Goal: Task Accomplishment & Management: Complete application form

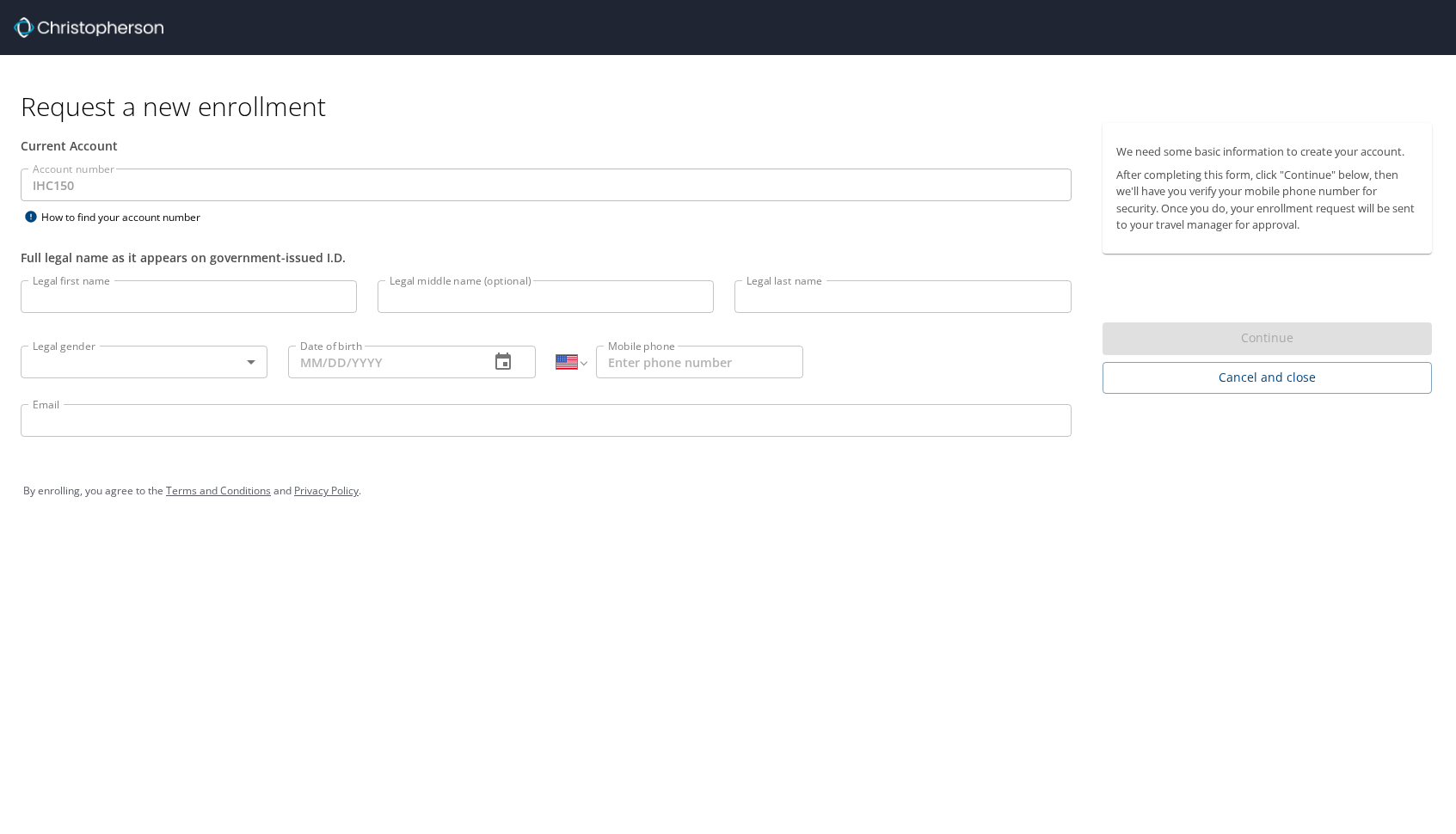
select select "US"
click at [120, 299] on input "Legal first name" at bounding box center [188, 296] width 336 height 32
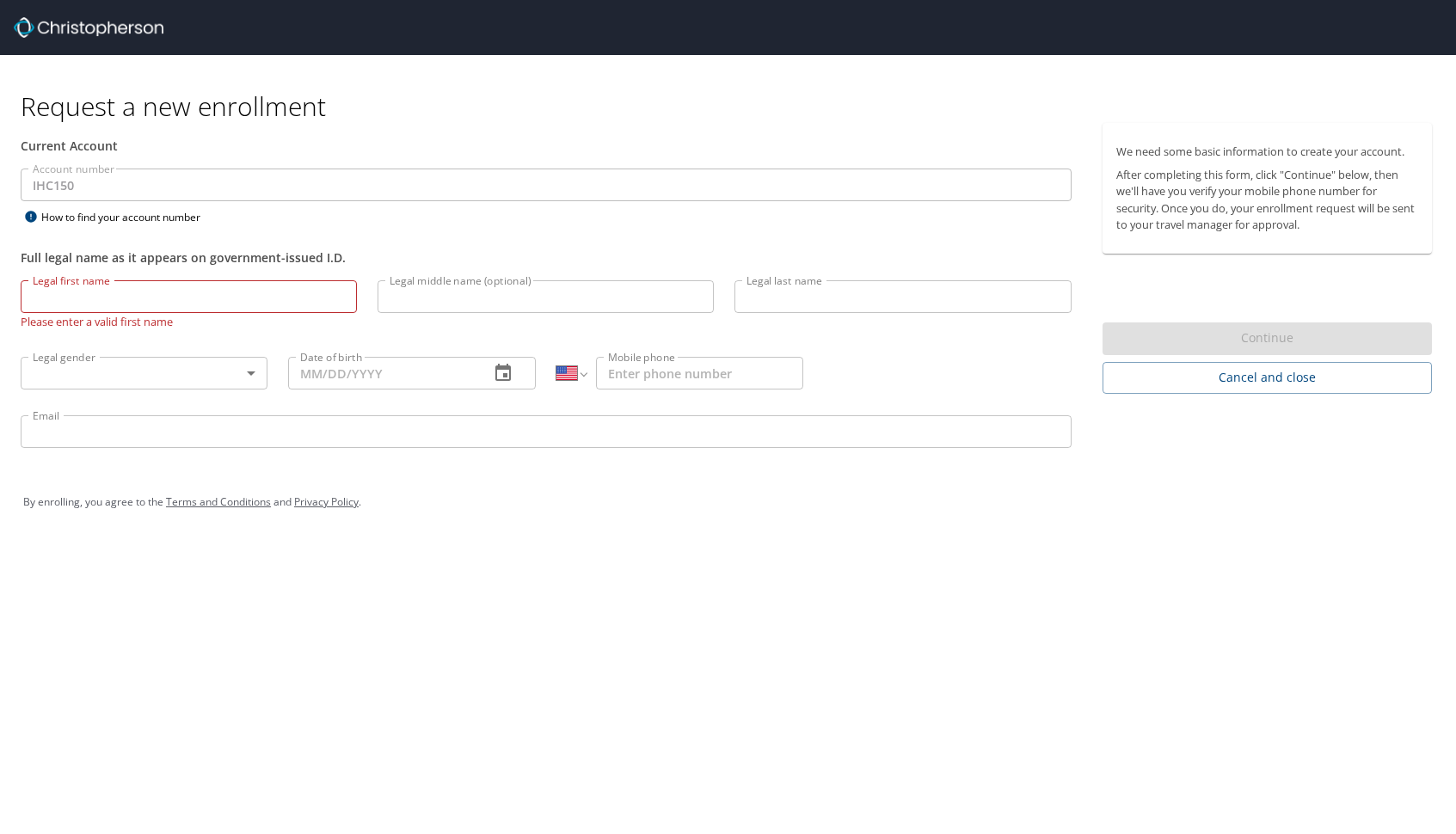
click at [432, 611] on div "Request a new enrollment Current Account Account number IHC150 Account number H…" at bounding box center [728, 417] width 1456 height 834
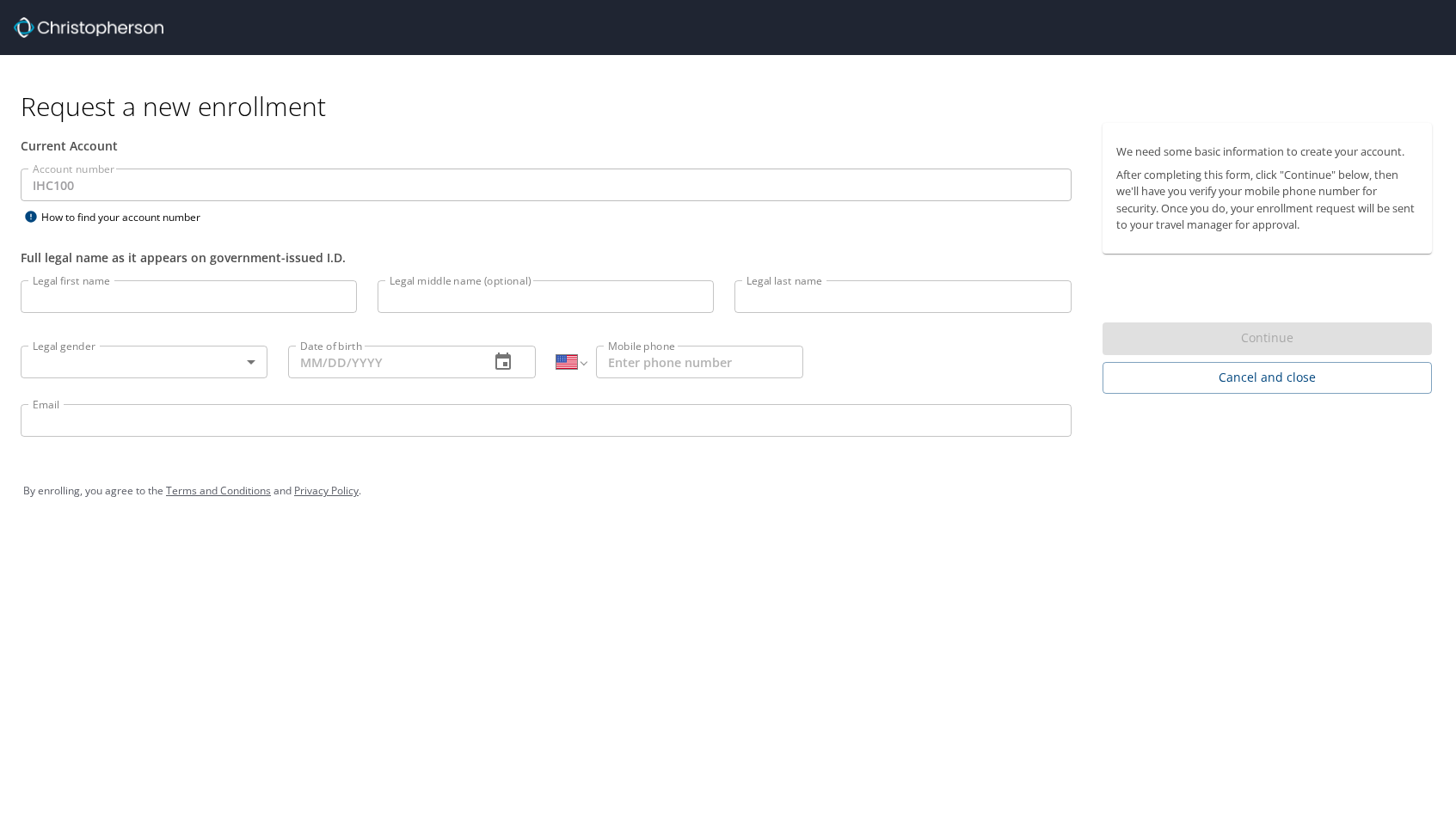
select select "US"
click at [78, 296] on input "Legal first name" at bounding box center [188, 296] width 336 height 32
type input "Austin"
type input "Dodge"
click at [85, 368] on body "Request a new enrollment Current Account Account number IHC100 Account number H…" at bounding box center [728, 417] width 1456 height 834
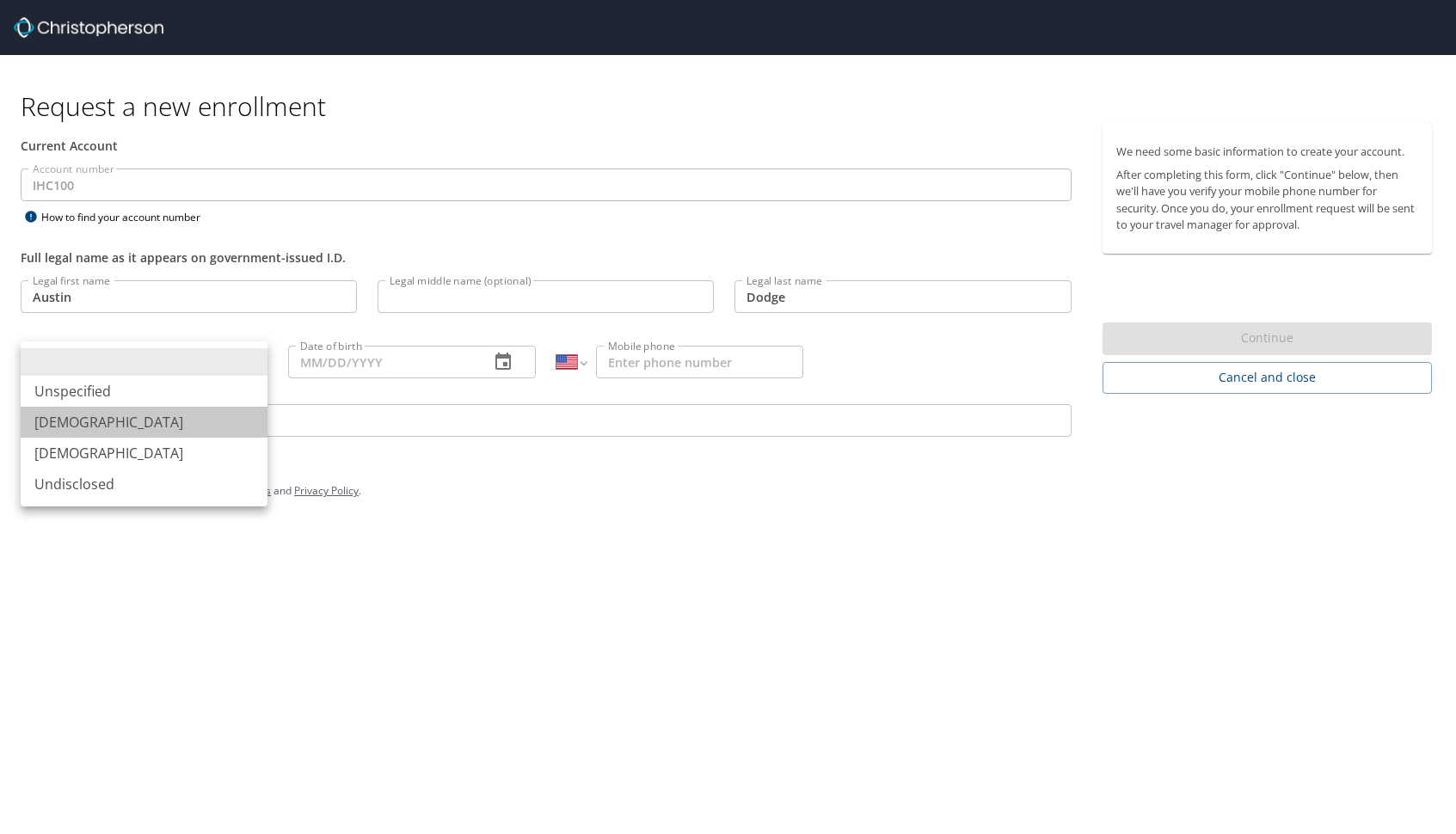
click at [76, 415] on li "Male" at bounding box center [143, 423] width 246 height 31
type input "[DEMOGRAPHIC_DATA]"
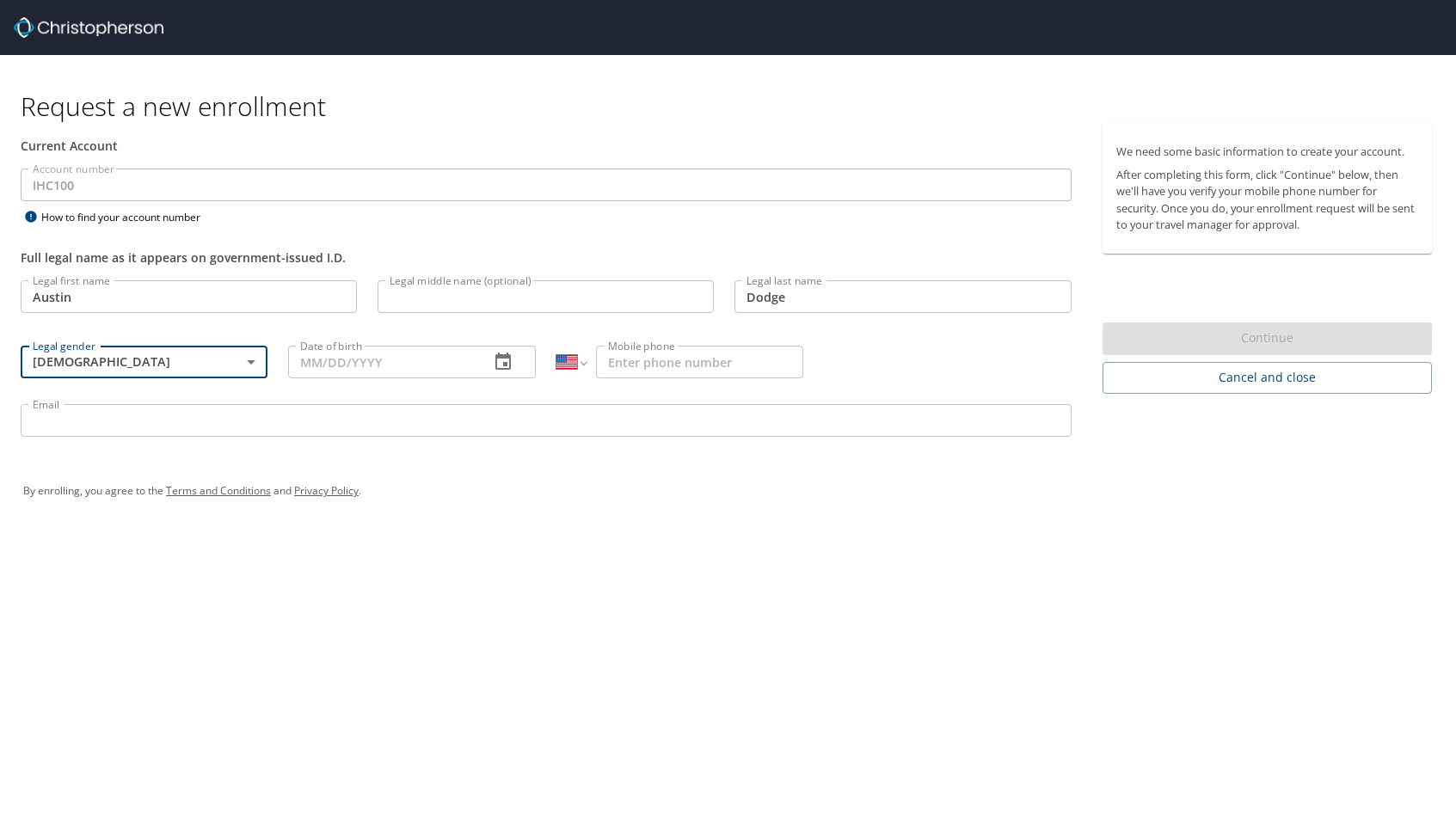
click at [397, 361] on input "Date of birth" at bounding box center [381, 362] width 186 height 32
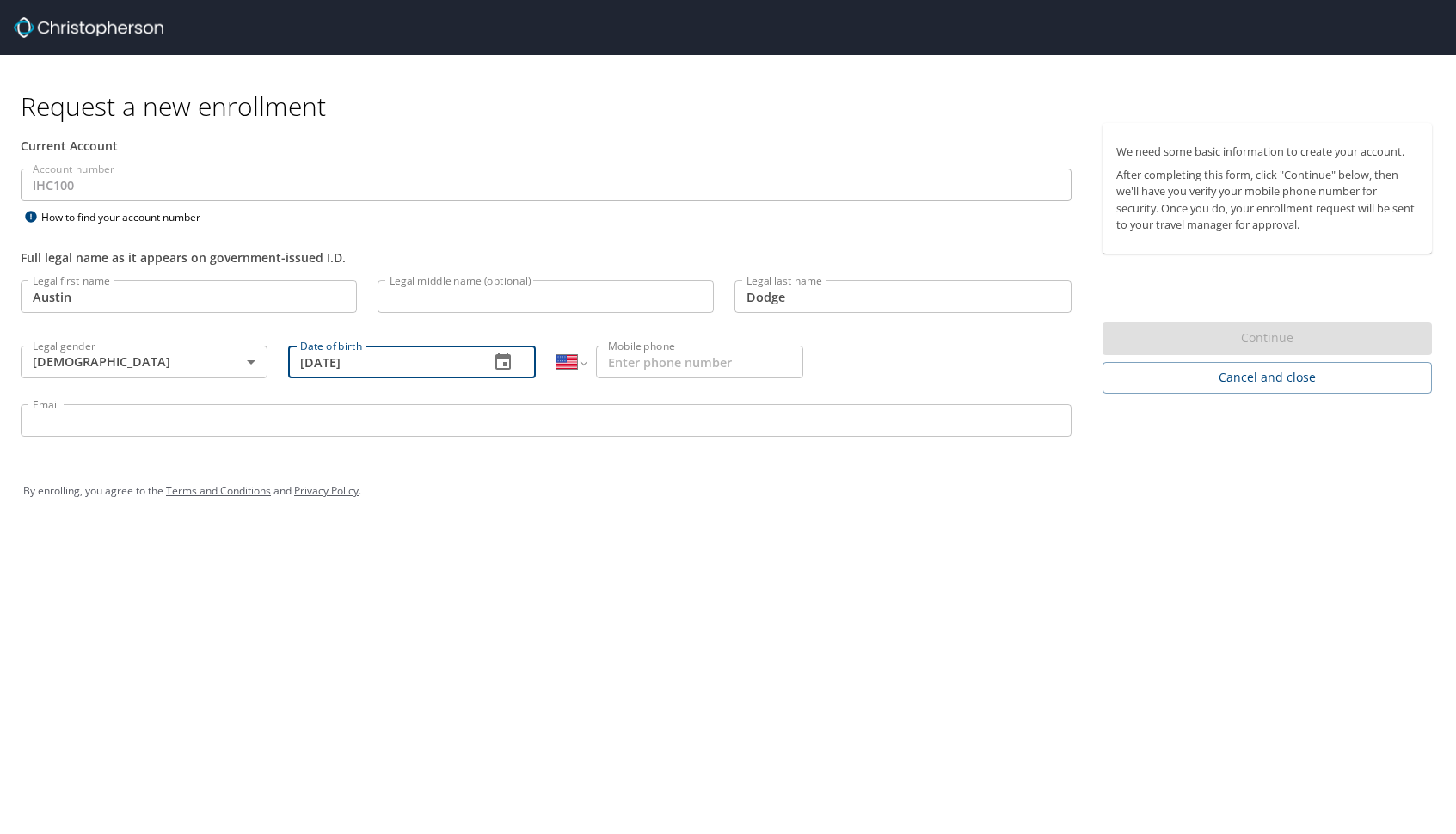
type input "04/25/2000"
click at [638, 354] on input "Mobile phone" at bounding box center [699, 362] width 208 height 32
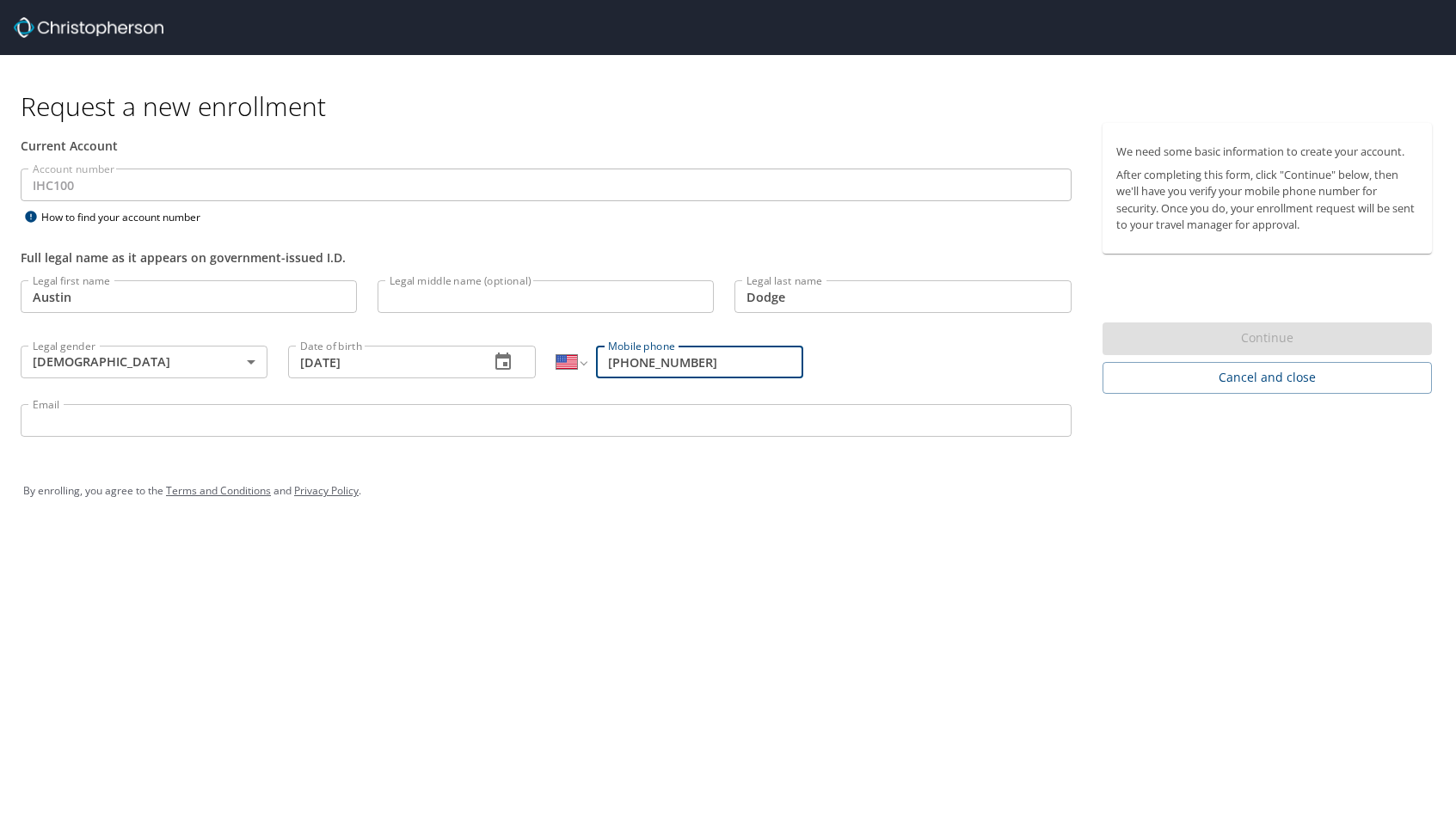
type input "(435) 465-8822"
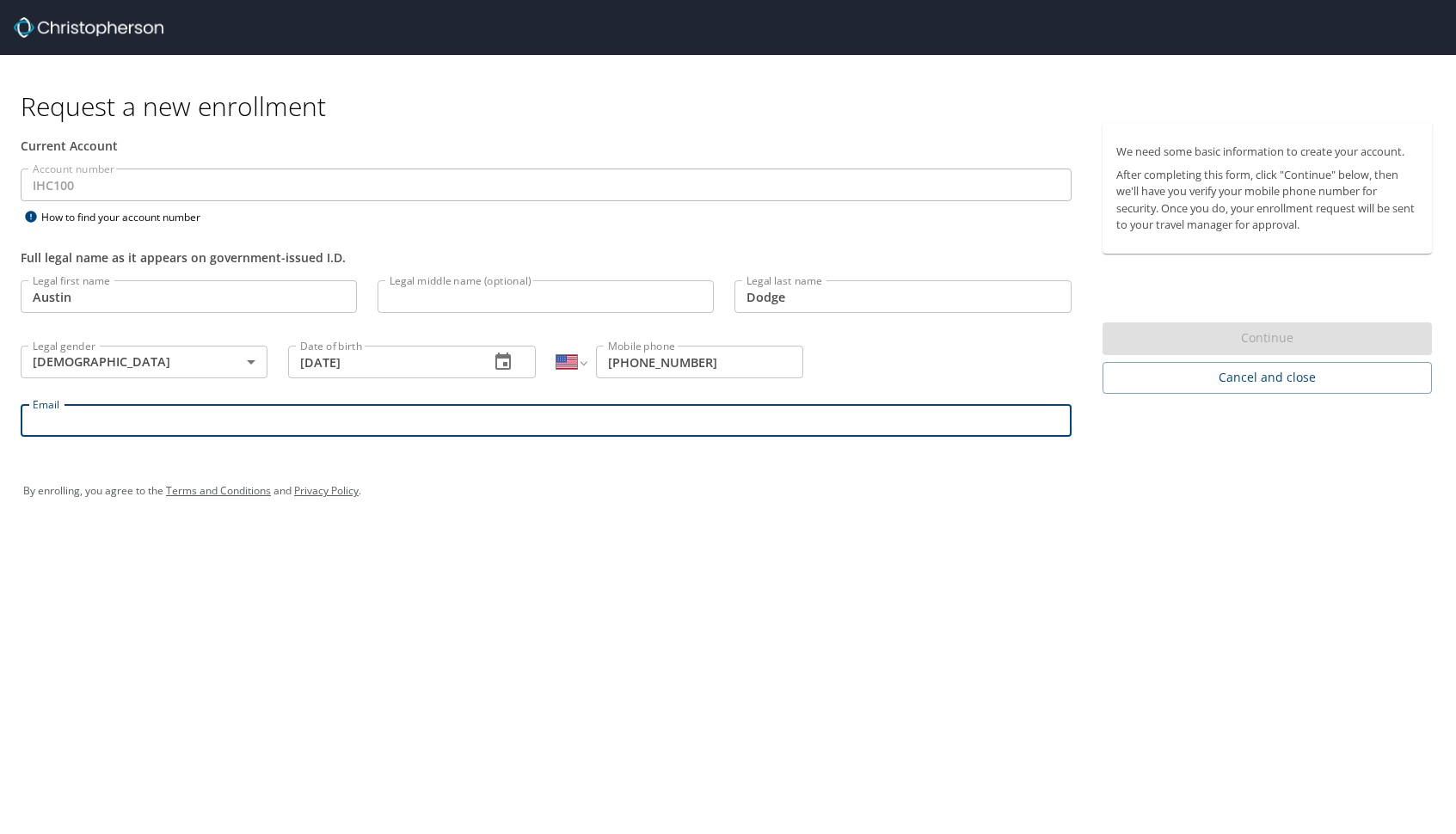
click at [591, 426] on input "Email" at bounding box center [545, 420] width 1051 height 32
click at [554, 568] on div "Request a new enrollment Current Account Account number IHC100 Account number H…" at bounding box center [728, 417] width 1456 height 834
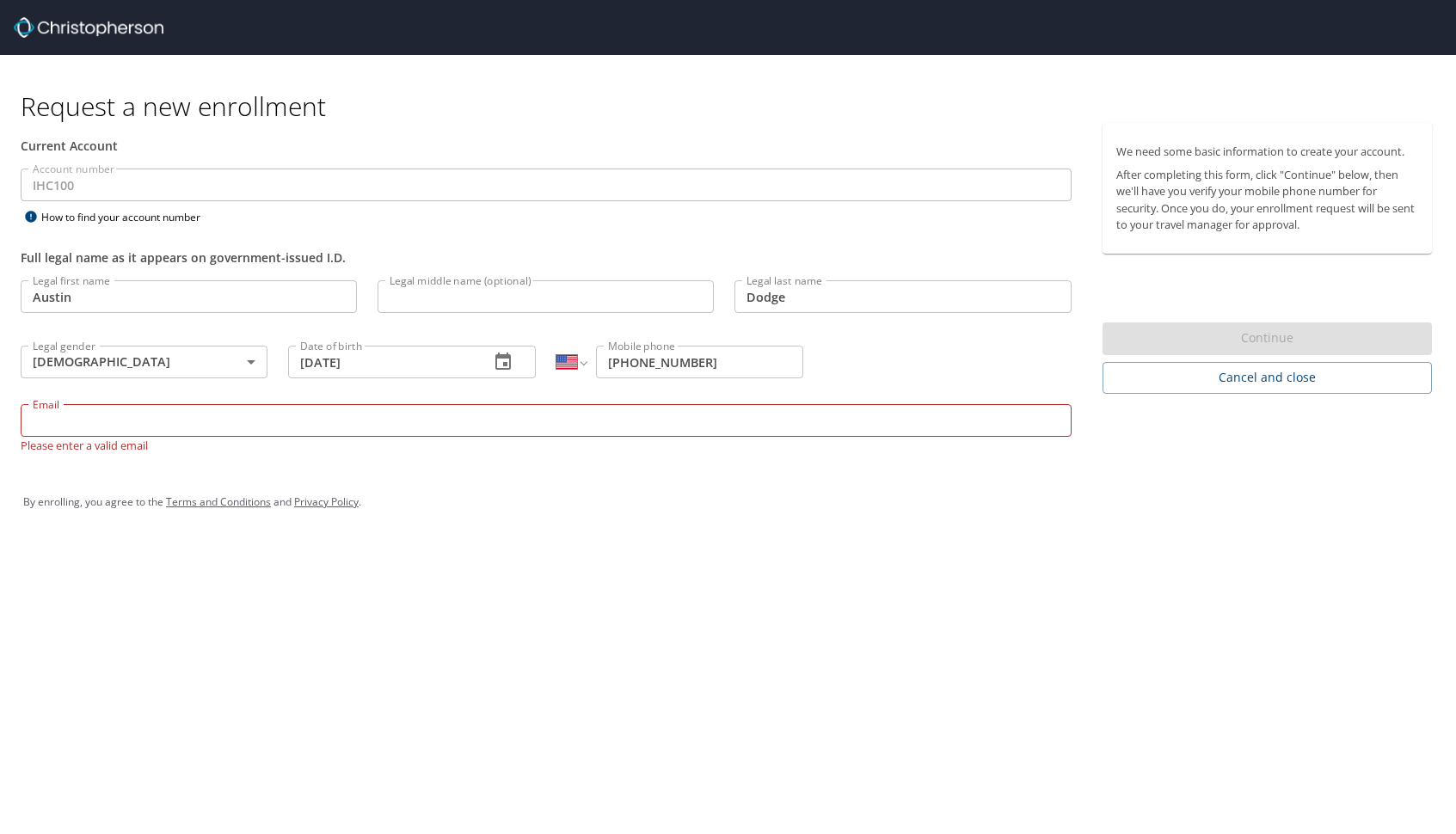
click at [348, 441] on p "Please enter a valid email" at bounding box center [545, 445] width 1051 height 17
click at [258, 419] on input "Email" at bounding box center [545, 420] width 1051 height 32
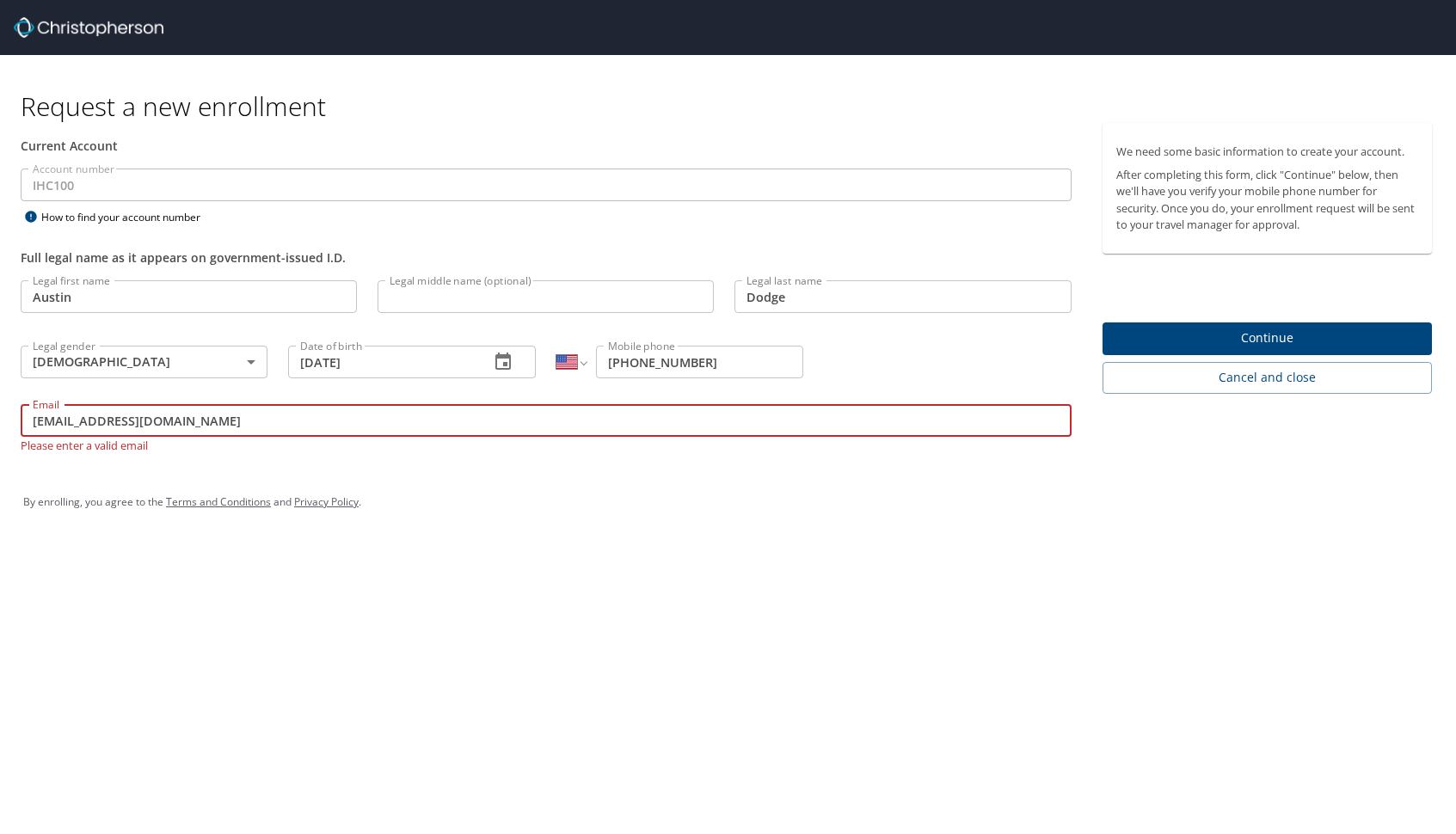
type input "austdodge@gmail.com"
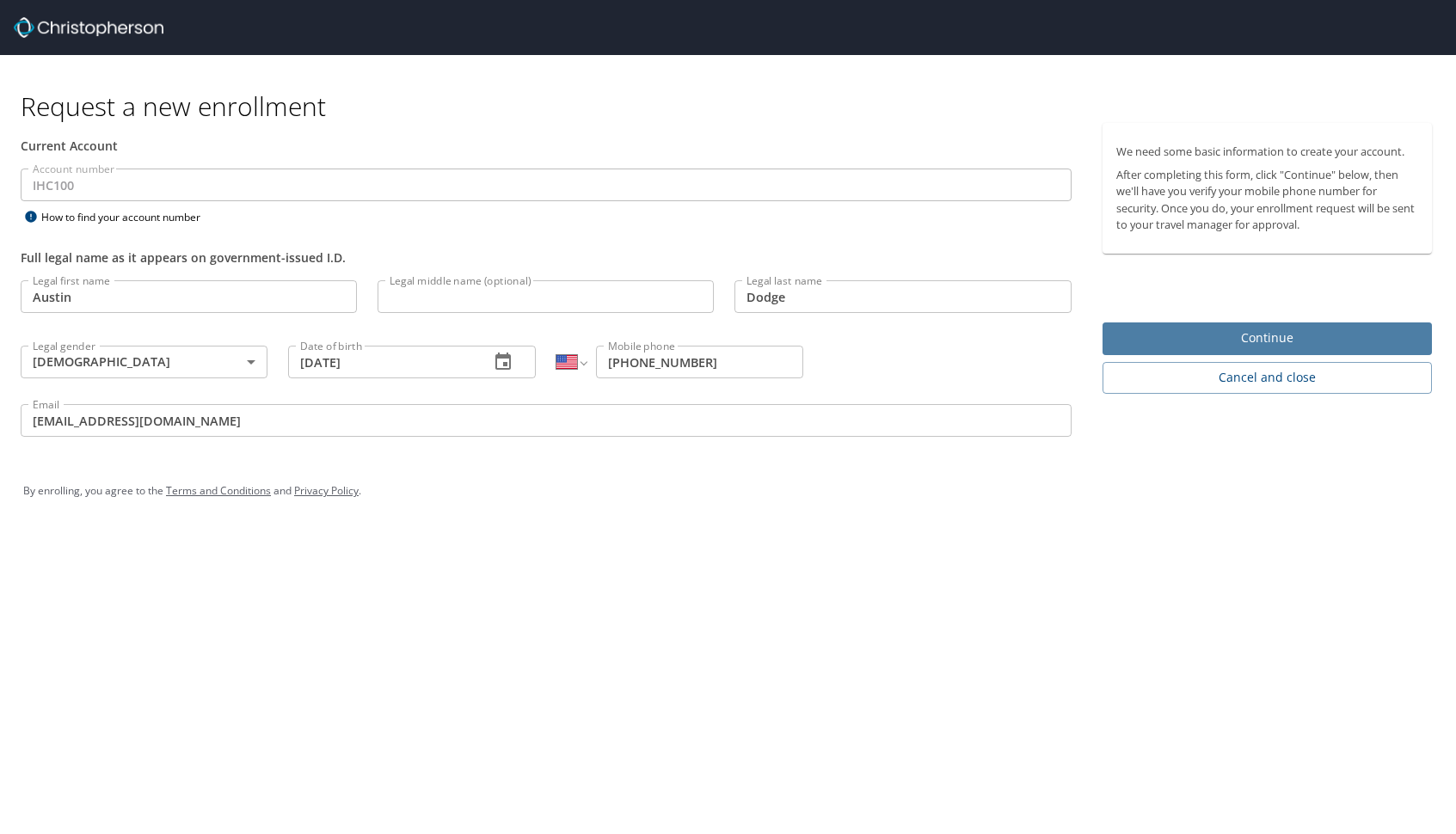
click at [1259, 335] on span "Continue" at bounding box center [1267, 338] width 302 height 21
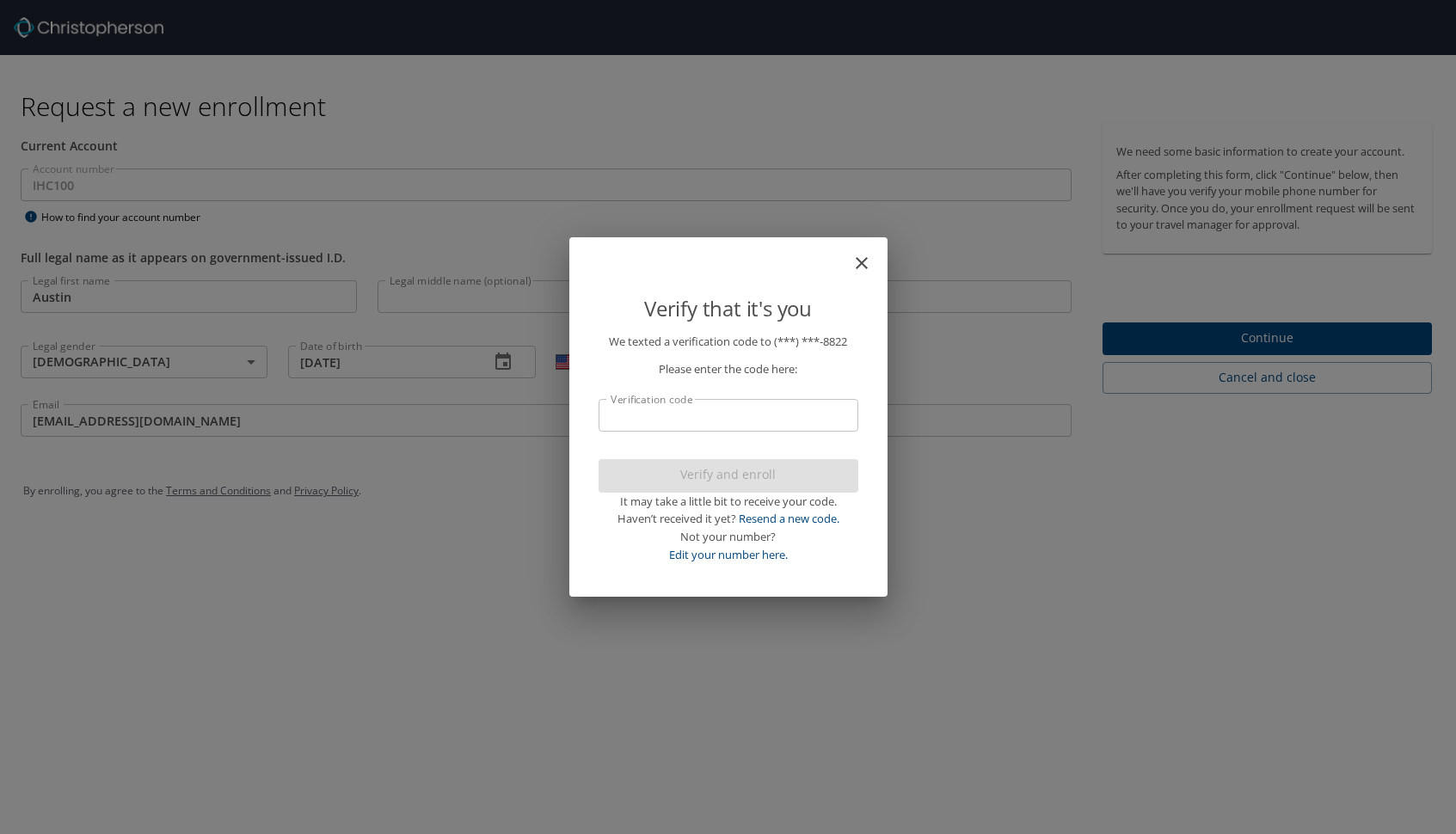
click at [686, 426] on input "Verification code" at bounding box center [728, 414] width 259 height 32
type input "2"
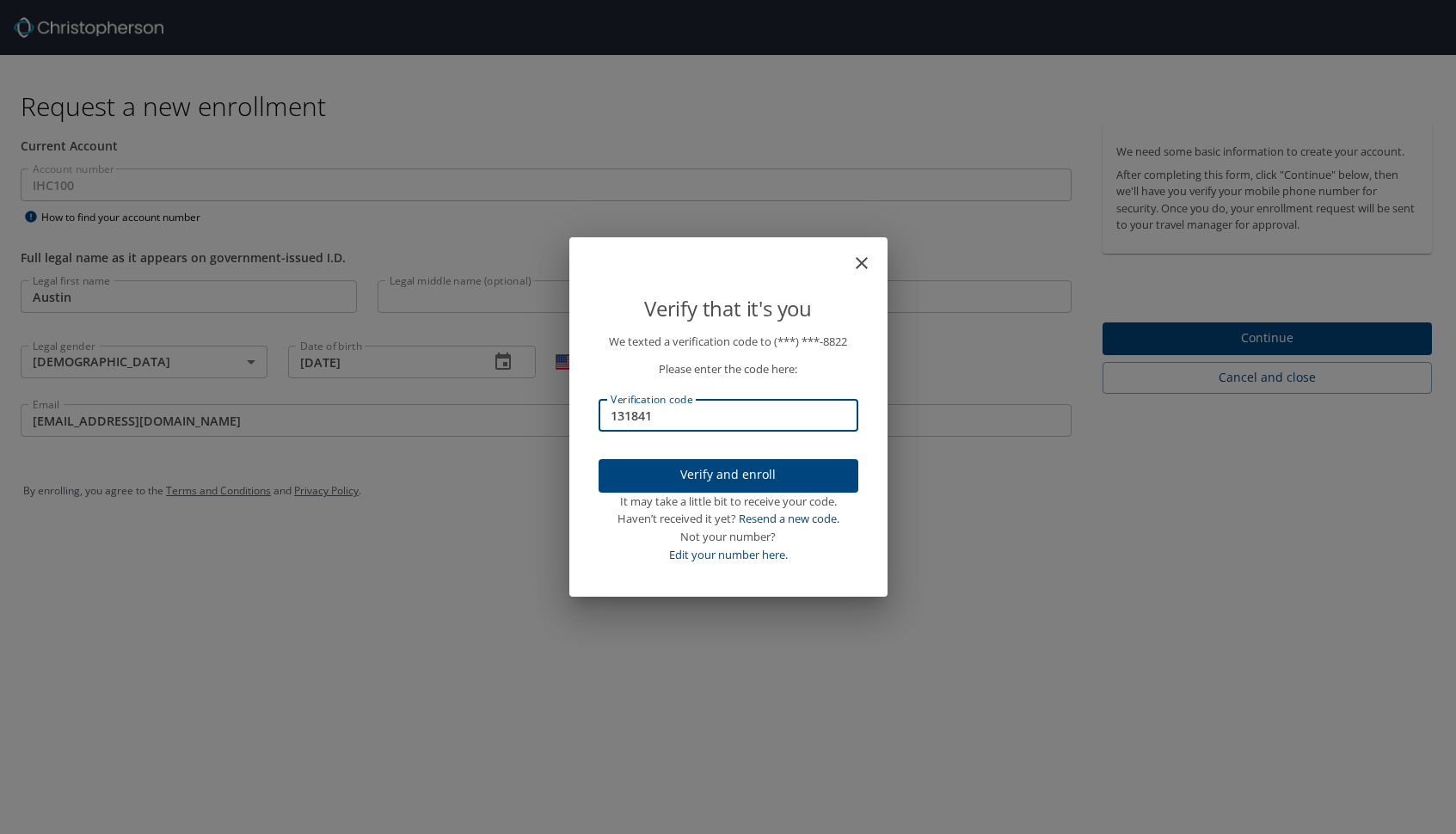
type input "131841"
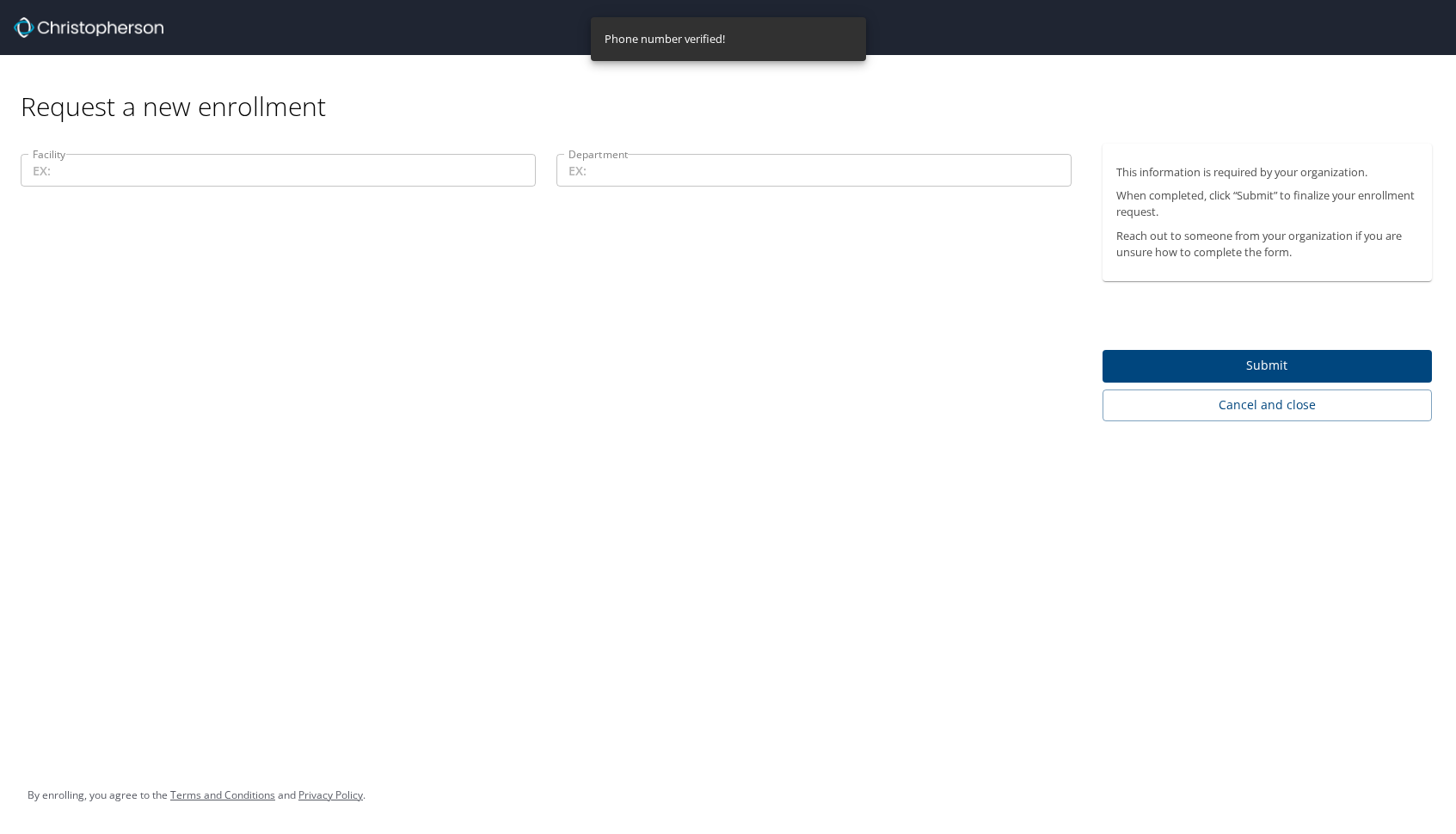
click at [264, 182] on input "Facility" at bounding box center [278, 170] width 515 height 32
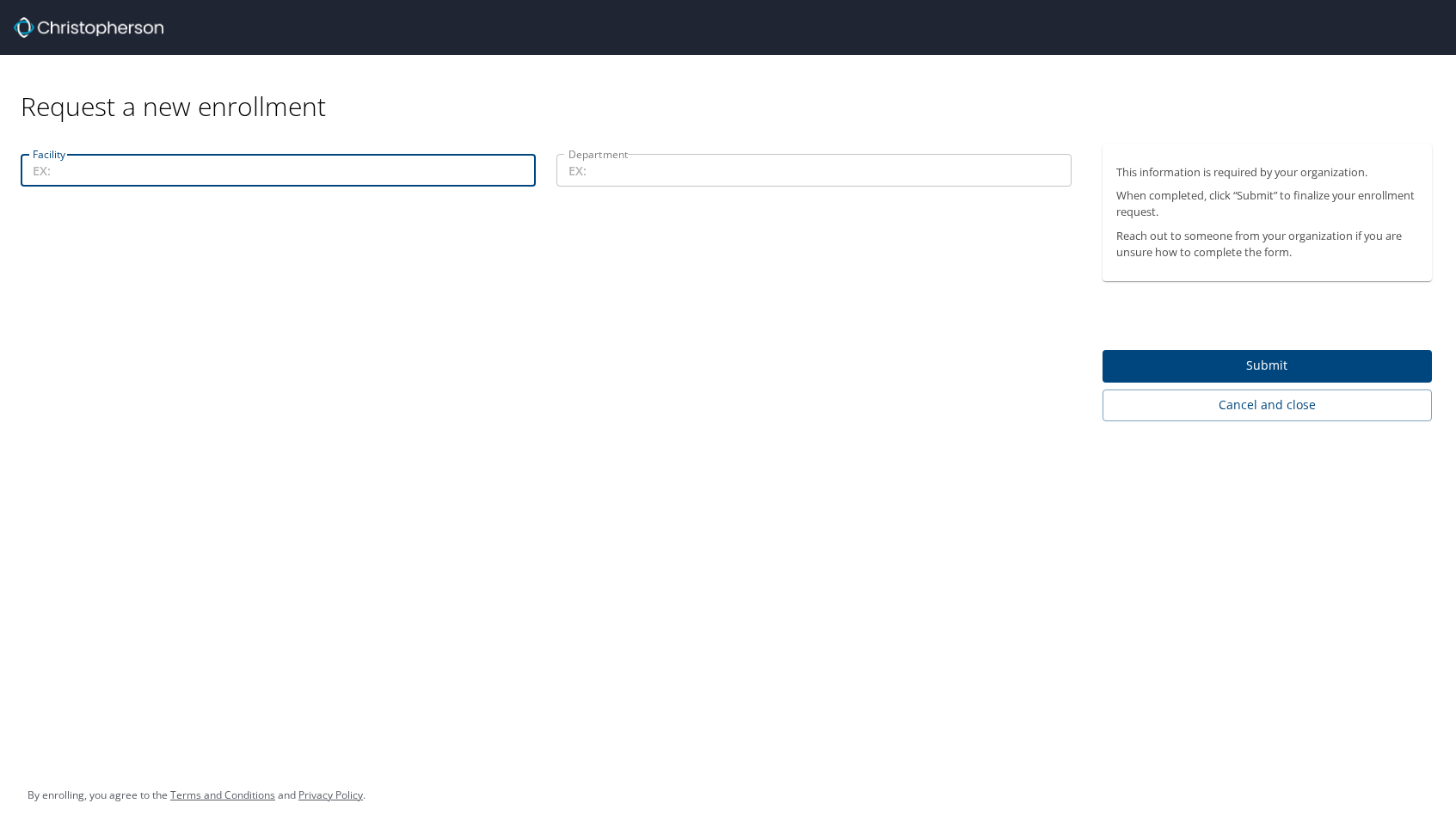
click at [671, 171] on input "Department" at bounding box center [814, 170] width 515 height 32
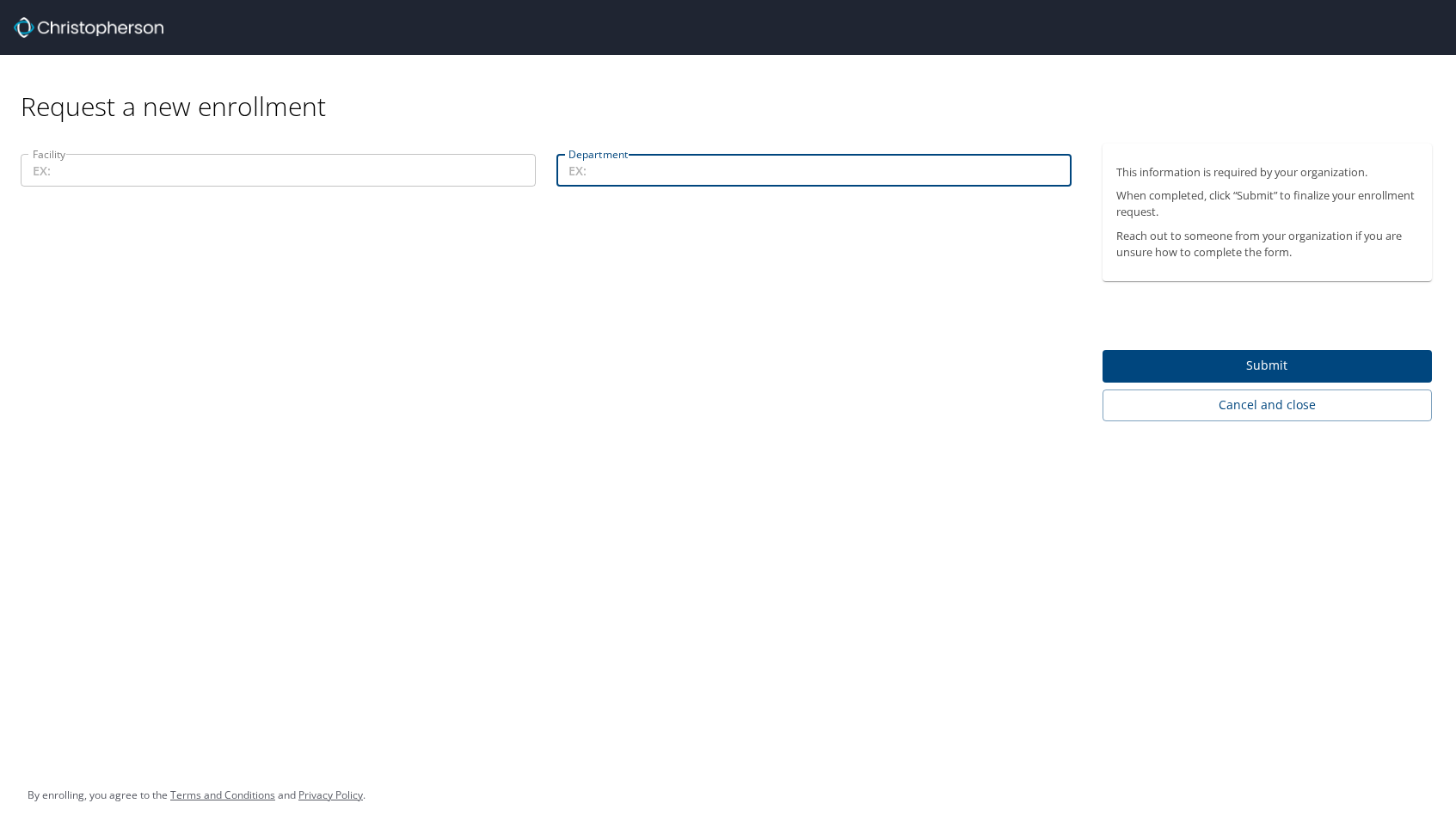
click at [335, 182] on input "Facility" at bounding box center [278, 170] width 515 height 32
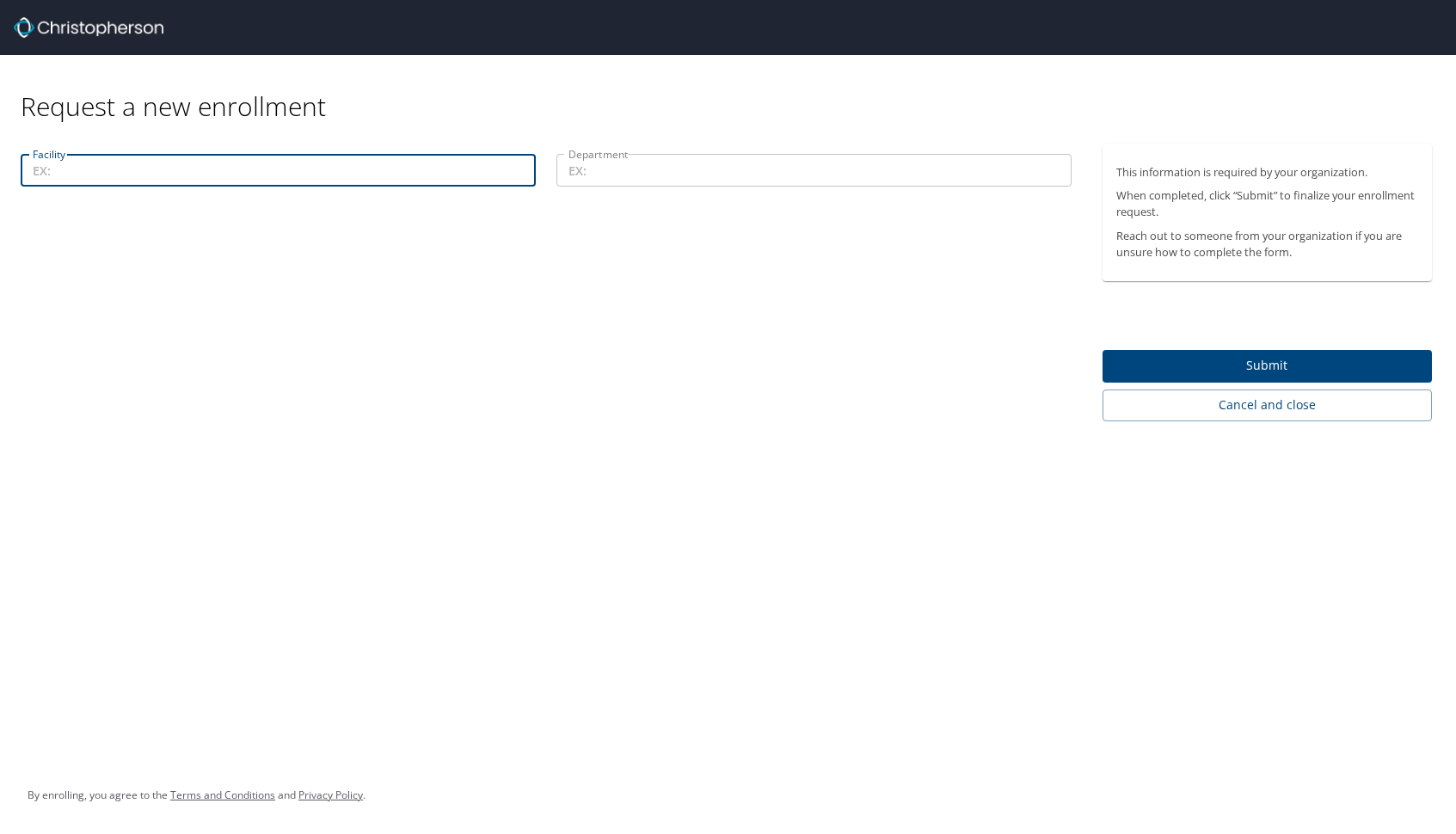
click at [336, 184] on input "Facility" at bounding box center [278, 170] width 515 height 32
paste input "11400-44031"
type input "0011400-44031"
click at [694, 171] on input "Department" at bounding box center [814, 170] width 515 height 32
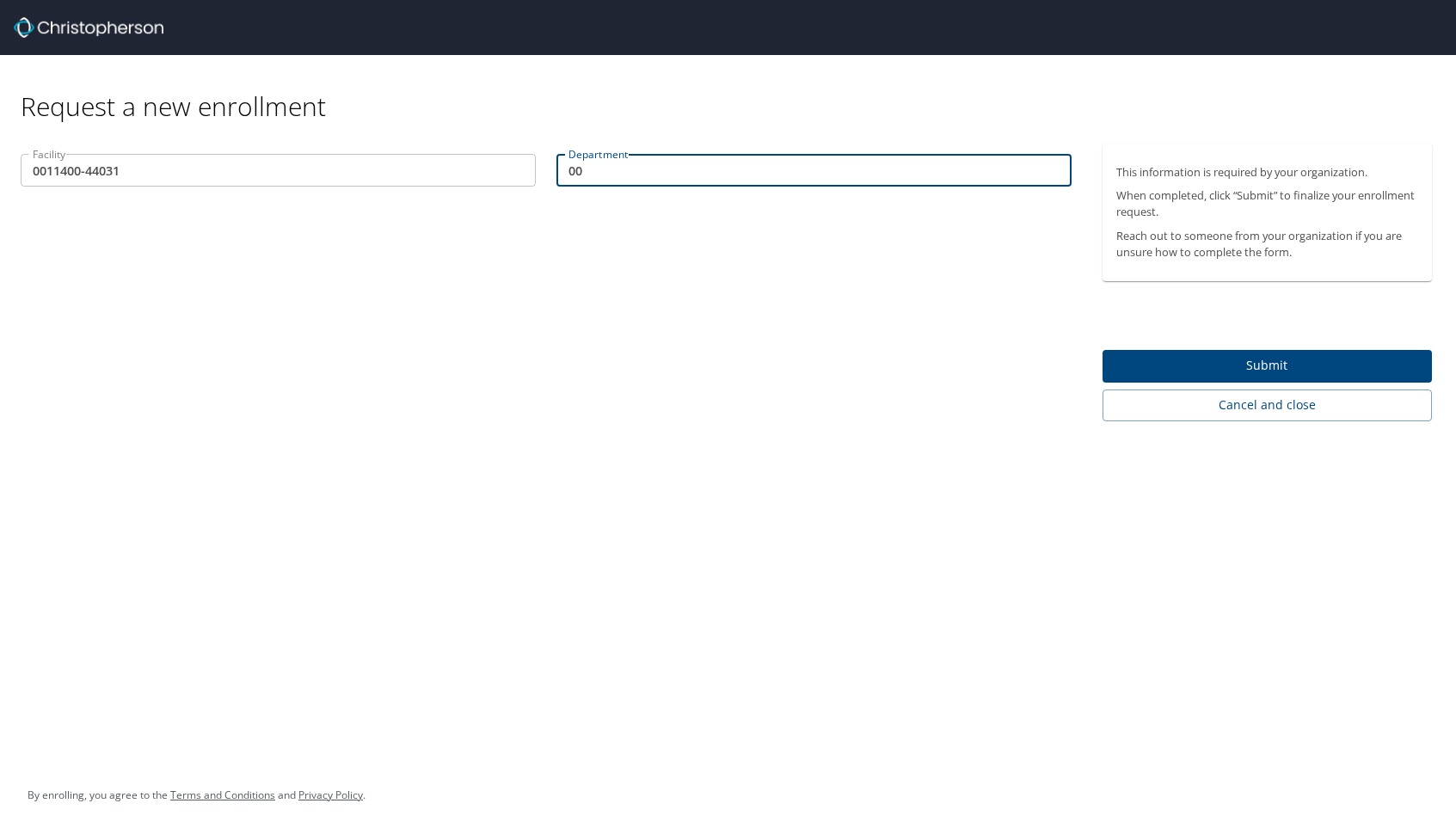
paste input "11400-44031"
type input "0011400-44031"
click at [1227, 360] on span "Submit" at bounding box center [1267, 365] width 302 height 21
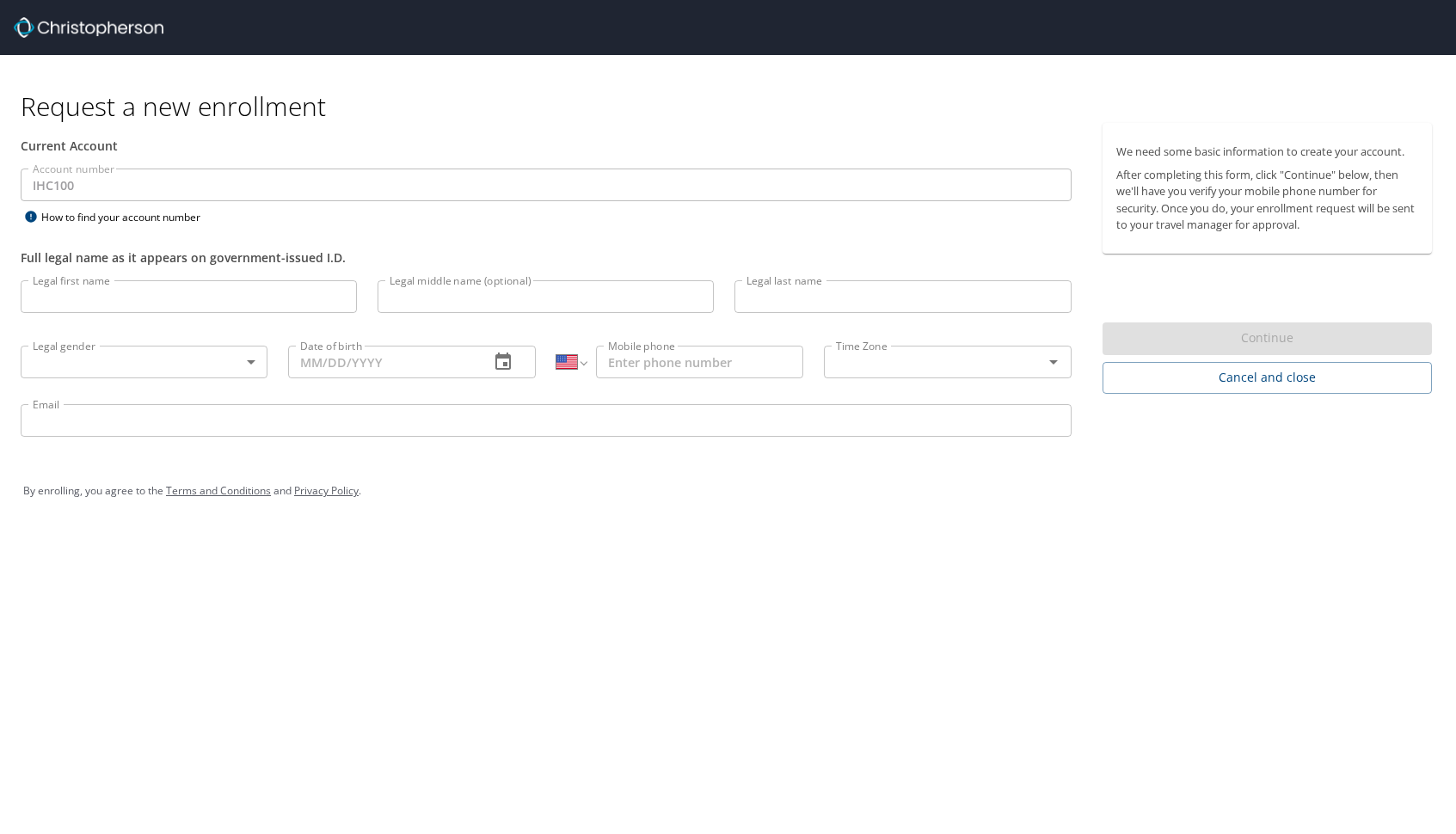
select select "US"
click at [137, 305] on input "Legal first name" at bounding box center [188, 296] width 336 height 32
type input "Austin"
type input "Dodge"
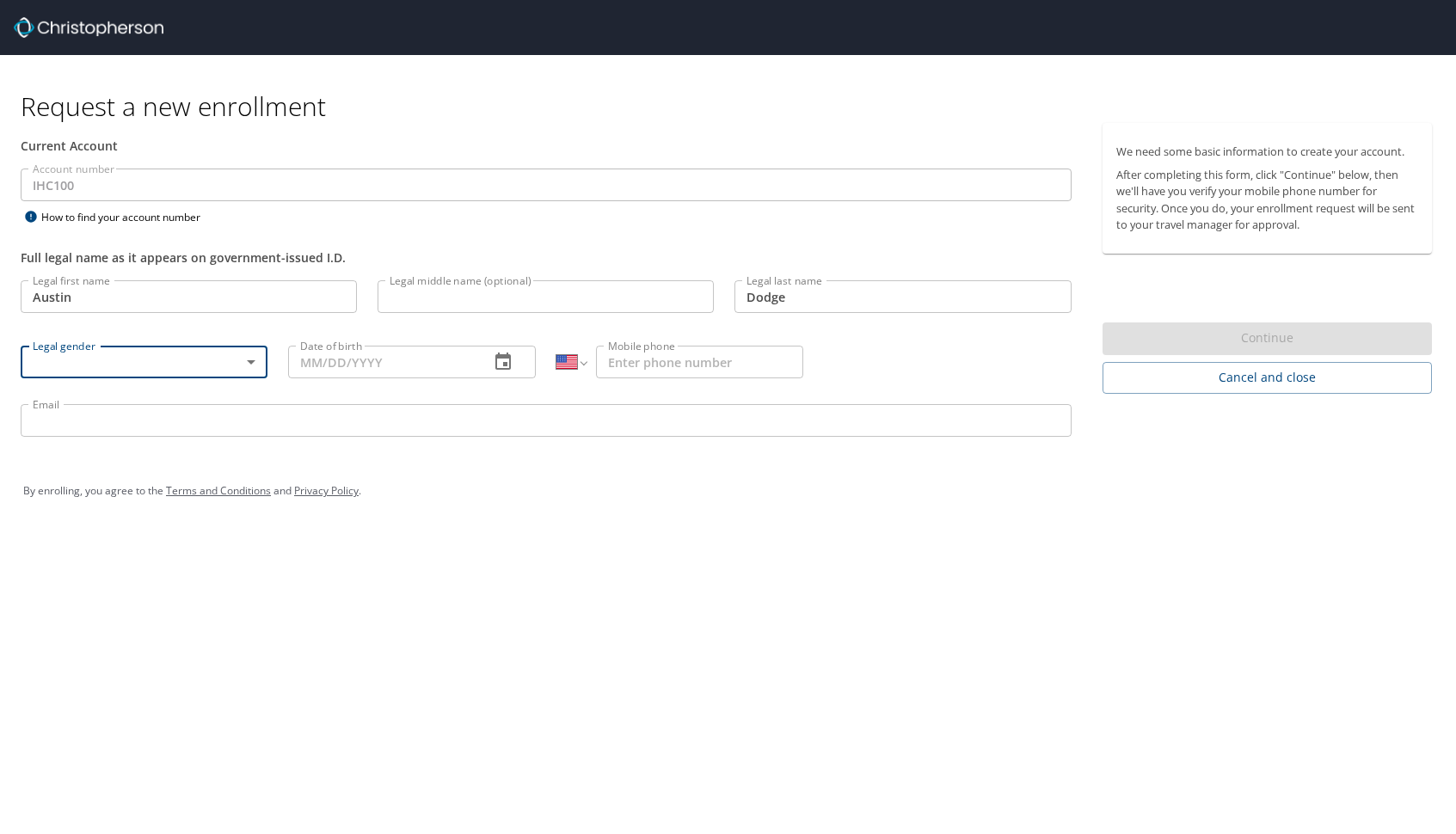
click at [116, 365] on body "Request a new enrollment Current Account Account number IHC100 Account number H…" at bounding box center [728, 417] width 1456 height 834
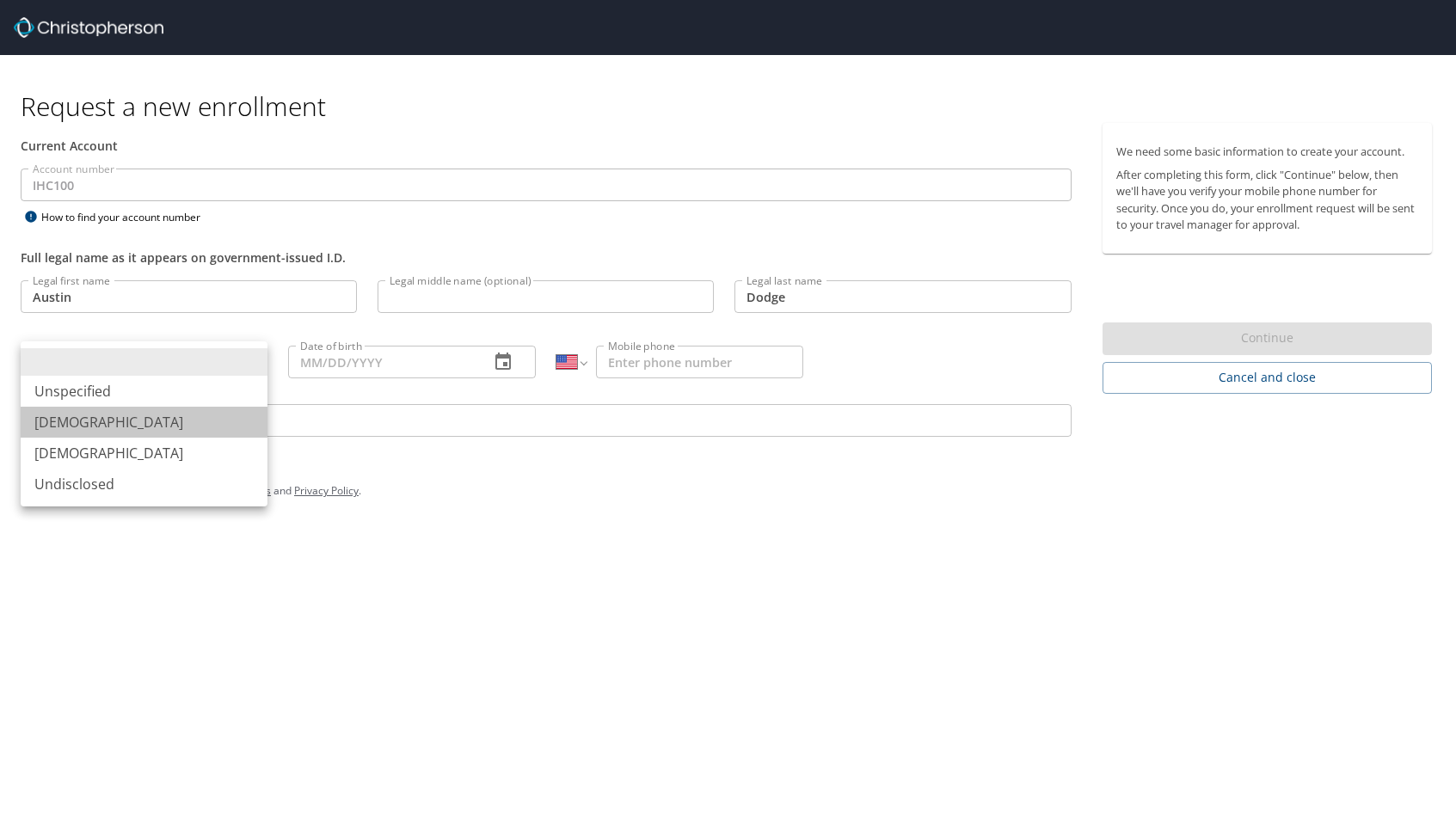
click at [96, 417] on li "Male" at bounding box center [143, 423] width 246 height 31
type input "Male"
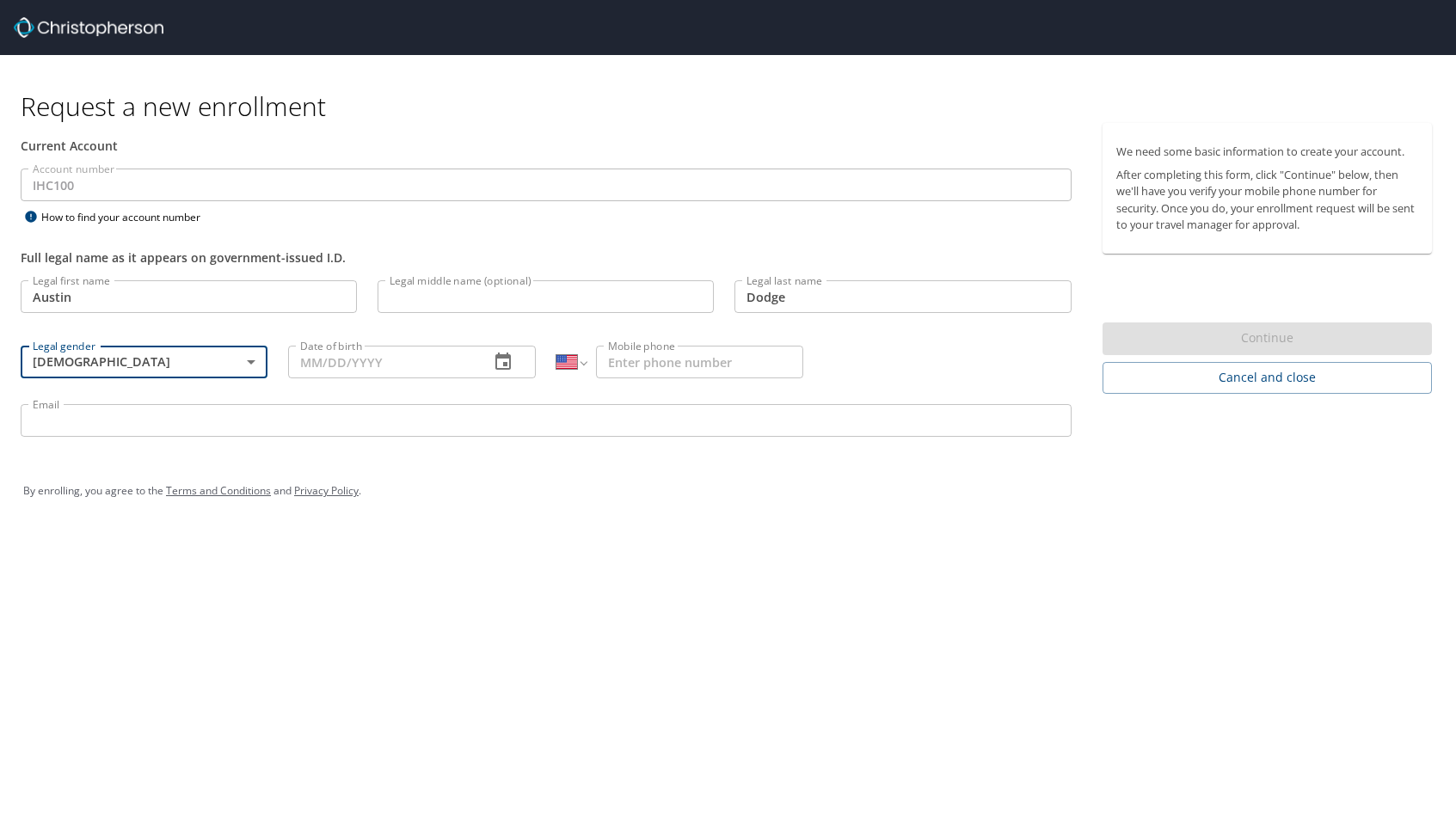
click at [367, 370] on input "Date of birth" at bounding box center [381, 362] width 186 height 32
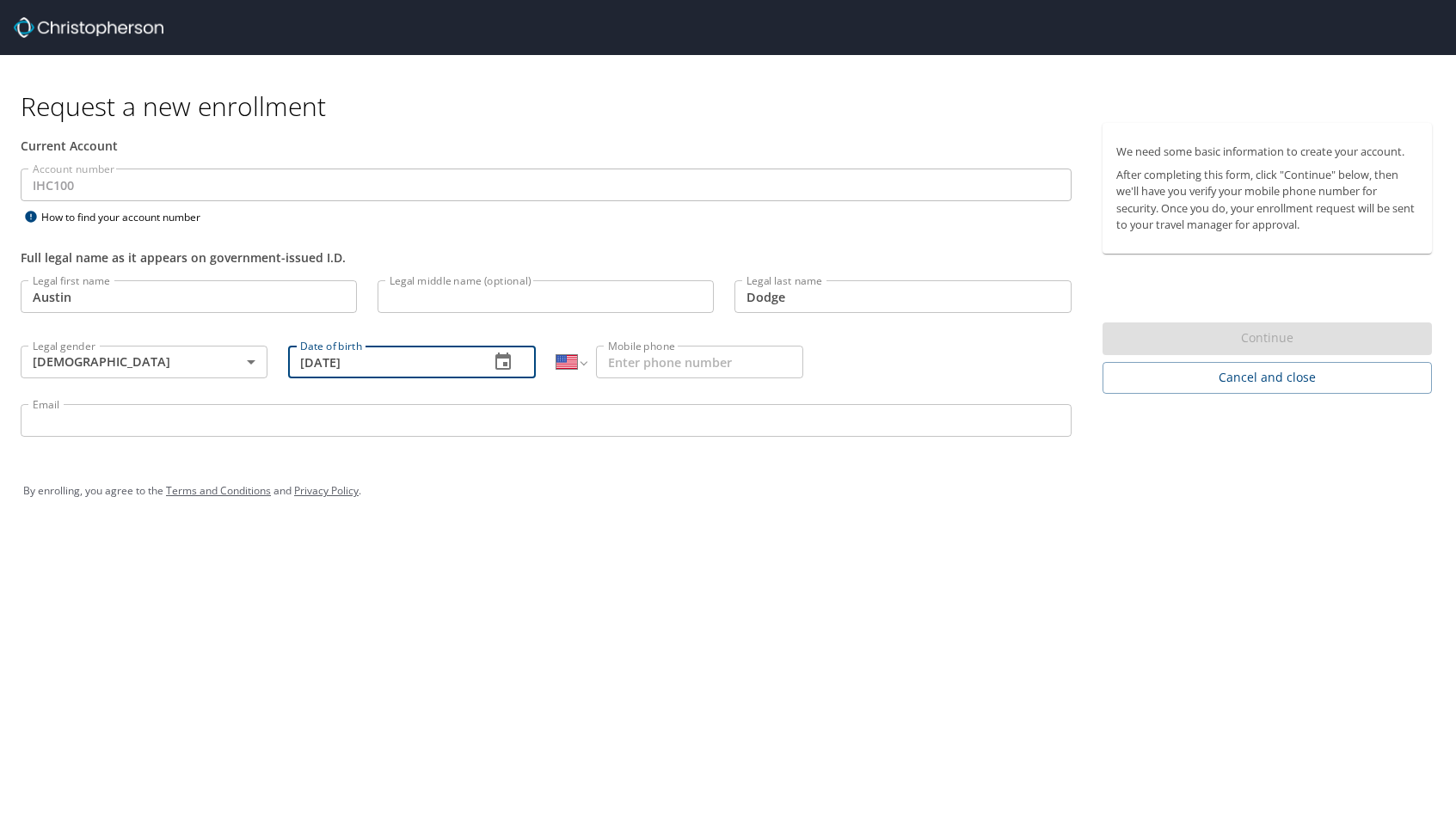
type input "04/25/2000"
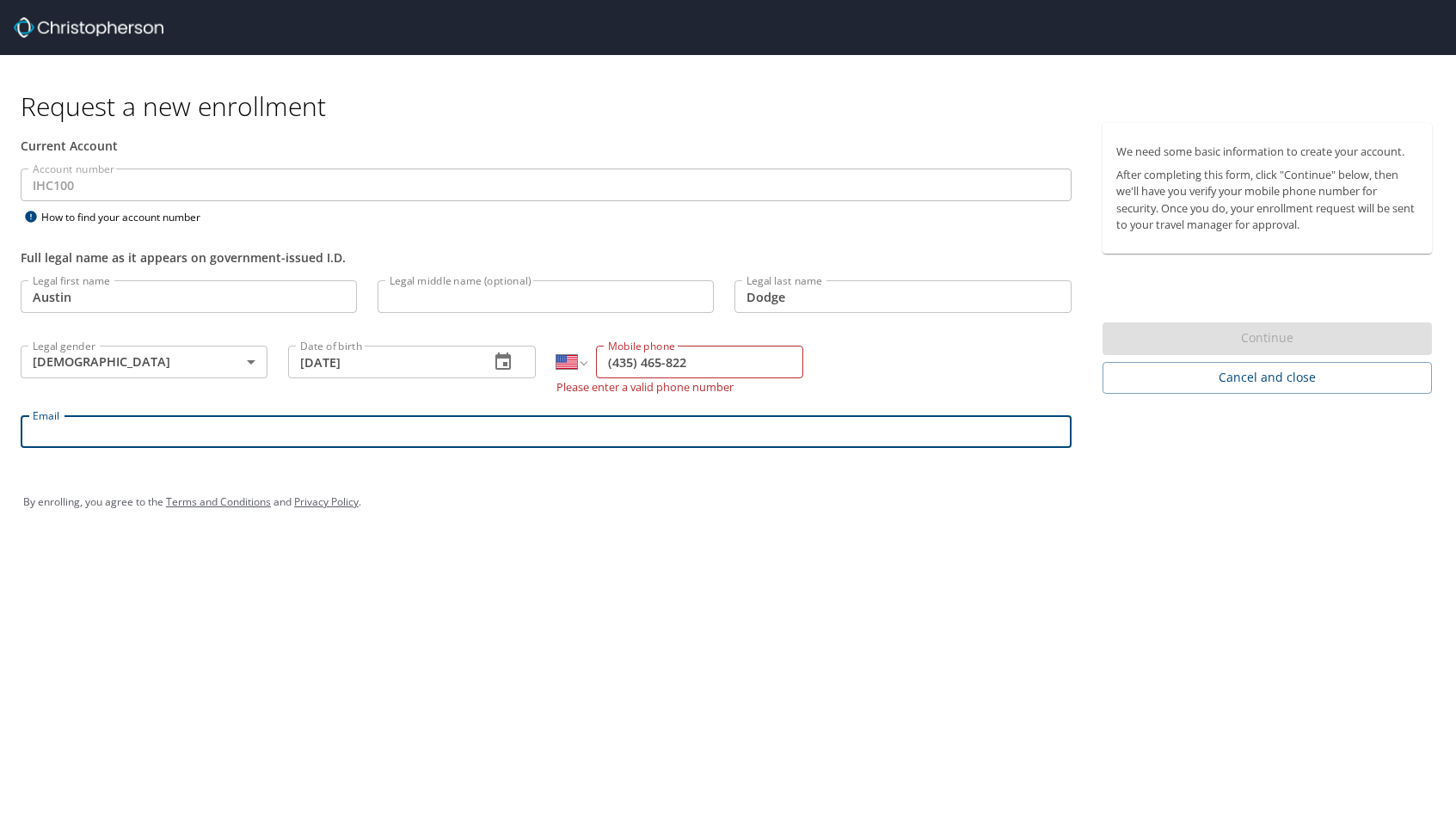
click at [726, 368] on input "(435) 465-822" at bounding box center [699, 362] width 208 height 32
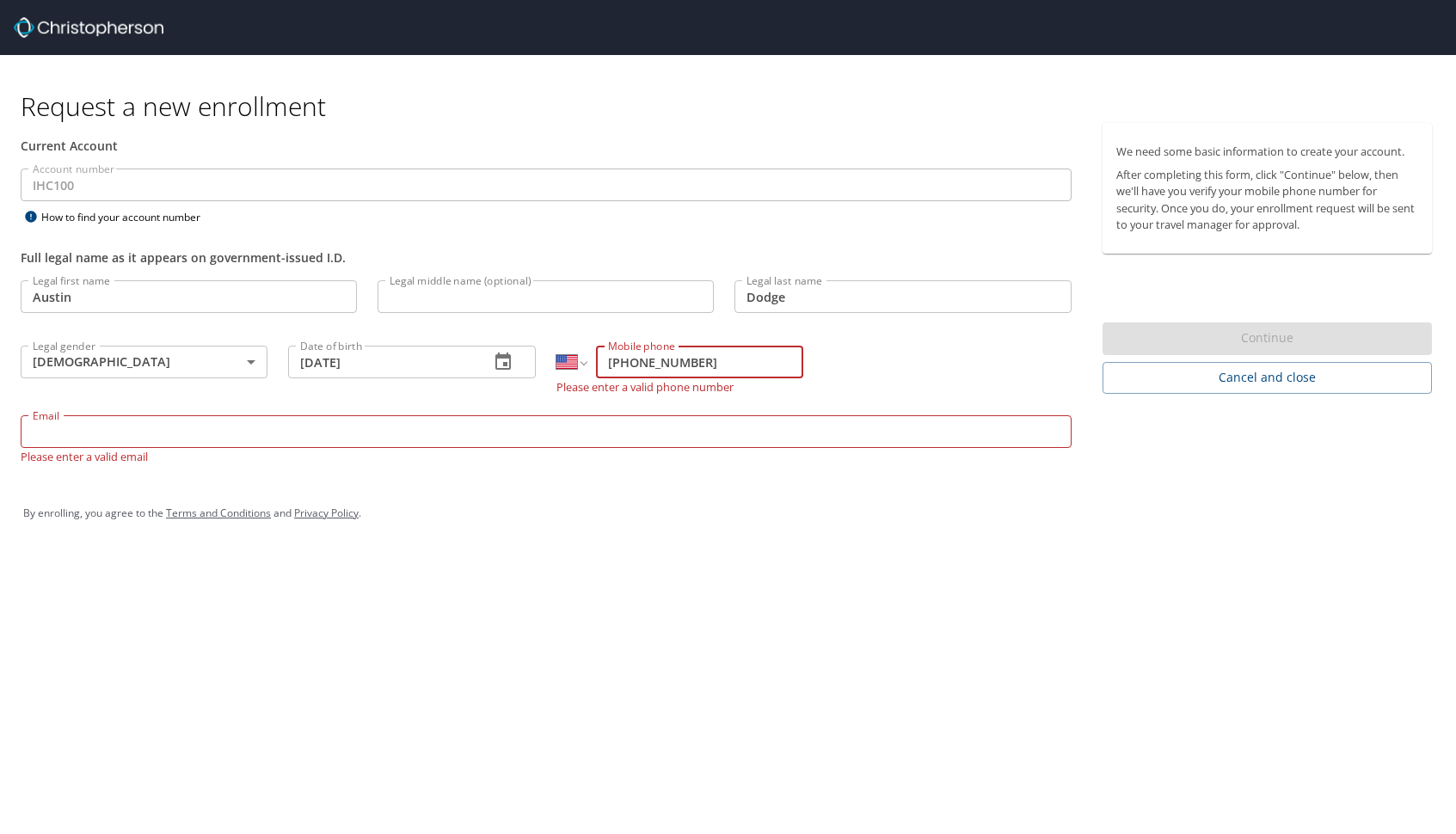
type input "(435) 465-8822"
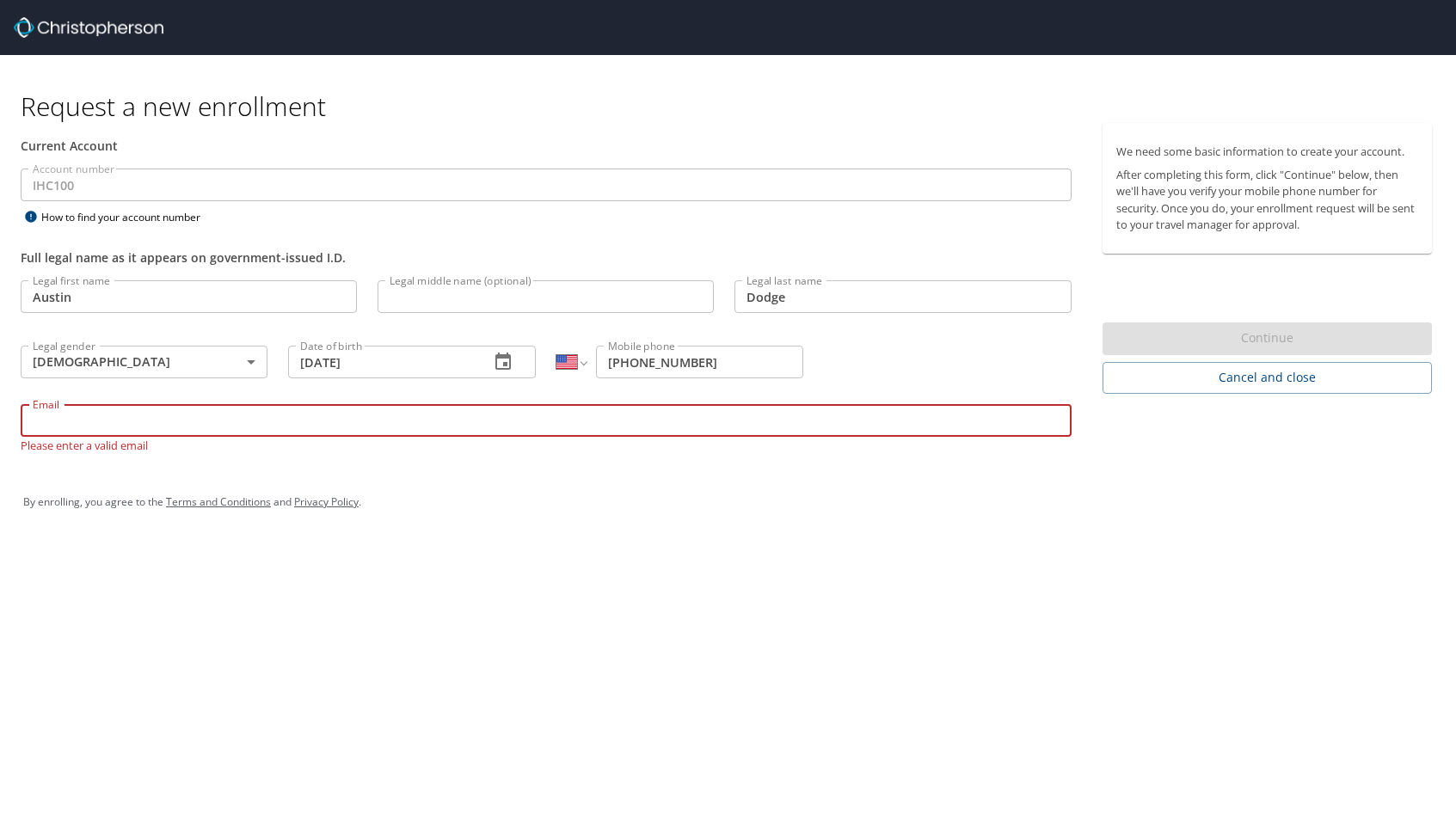
type input "Austin.Dodge@imail.org"
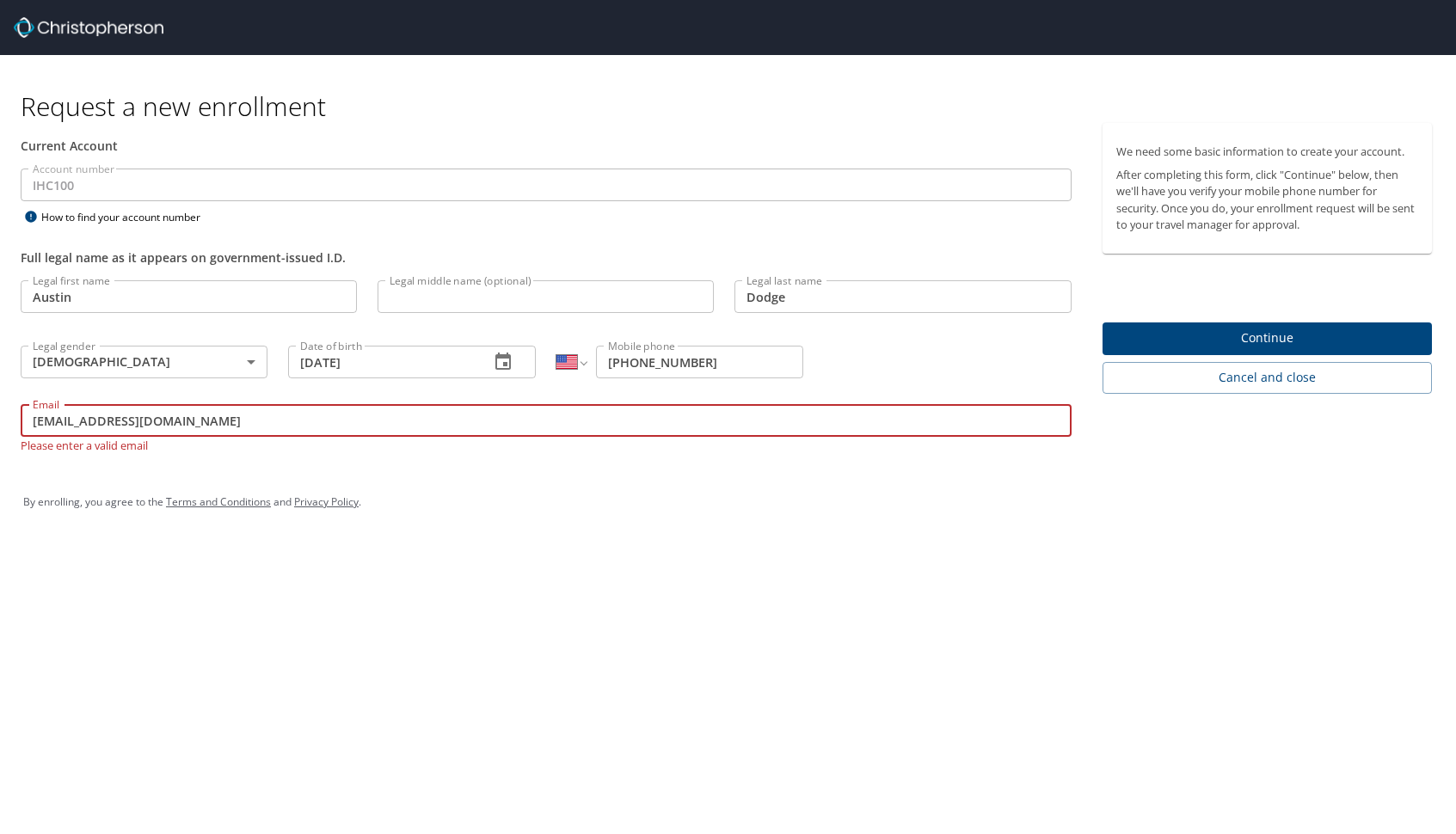
click at [1254, 341] on span "Continue" at bounding box center [1267, 338] width 302 height 21
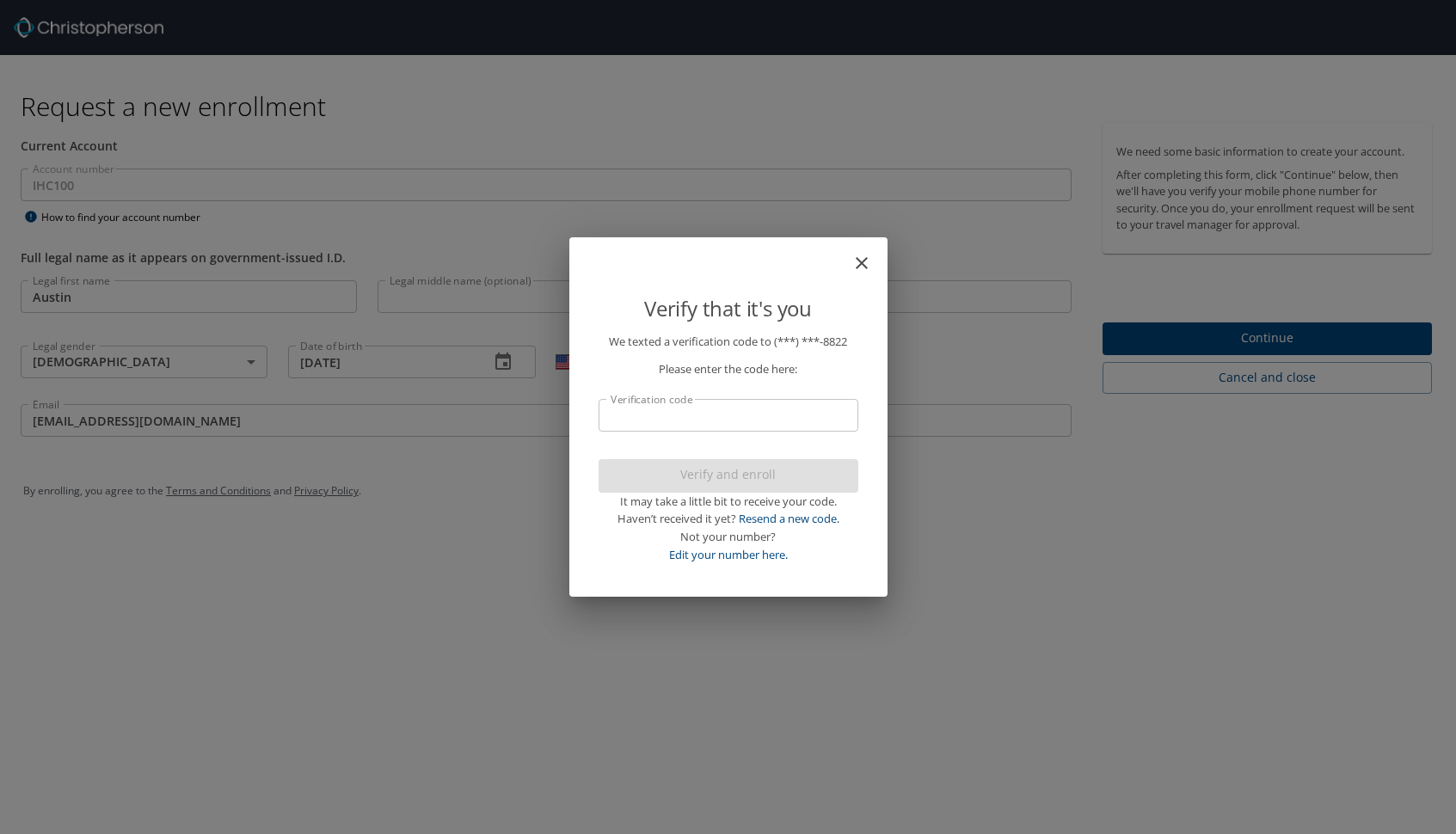
click at [755, 423] on input "Verification code" at bounding box center [728, 414] width 259 height 32
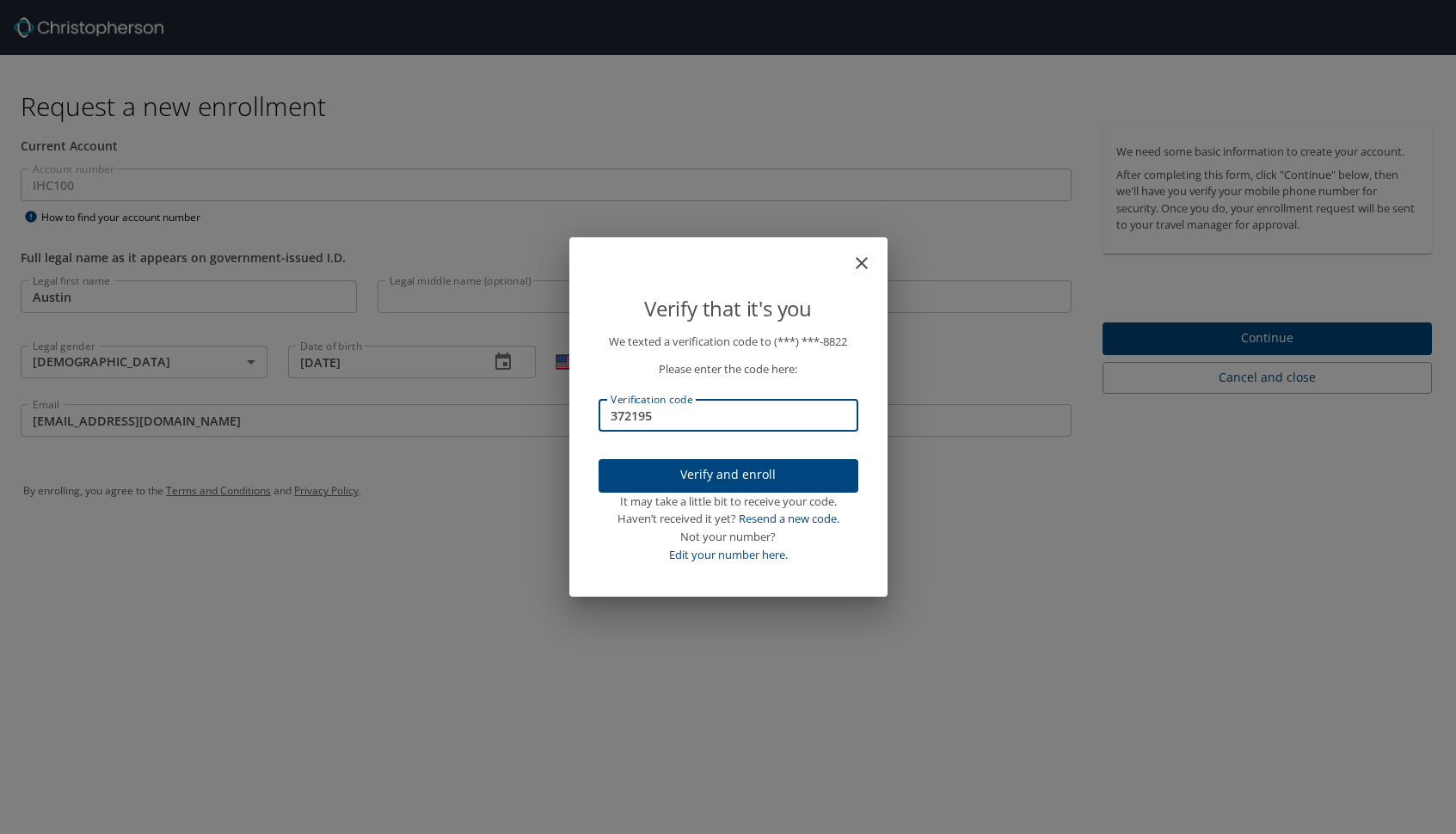
type input "372195"
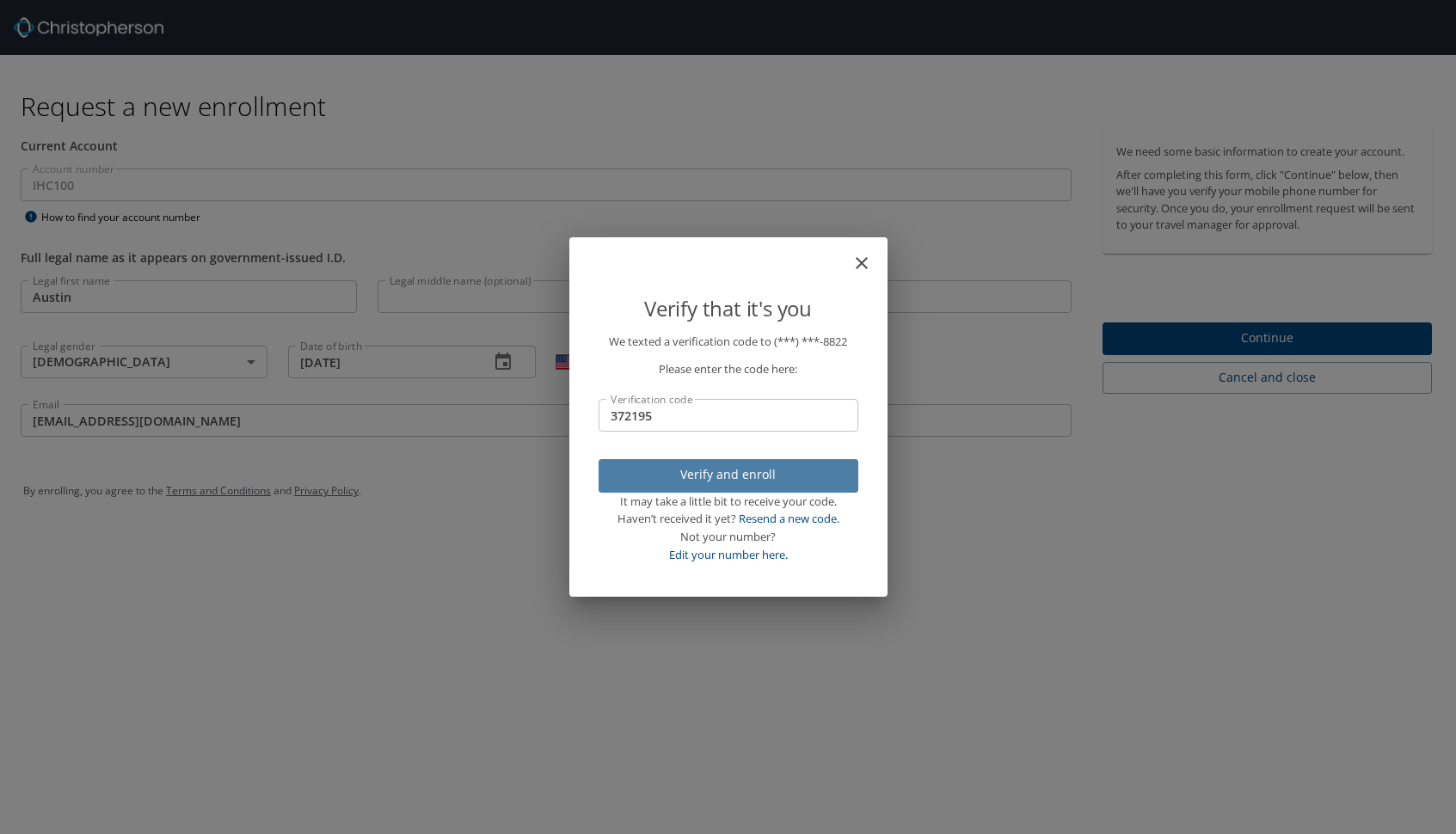
click at [771, 473] on span "Verify and enroll" at bounding box center [728, 474] width 233 height 21
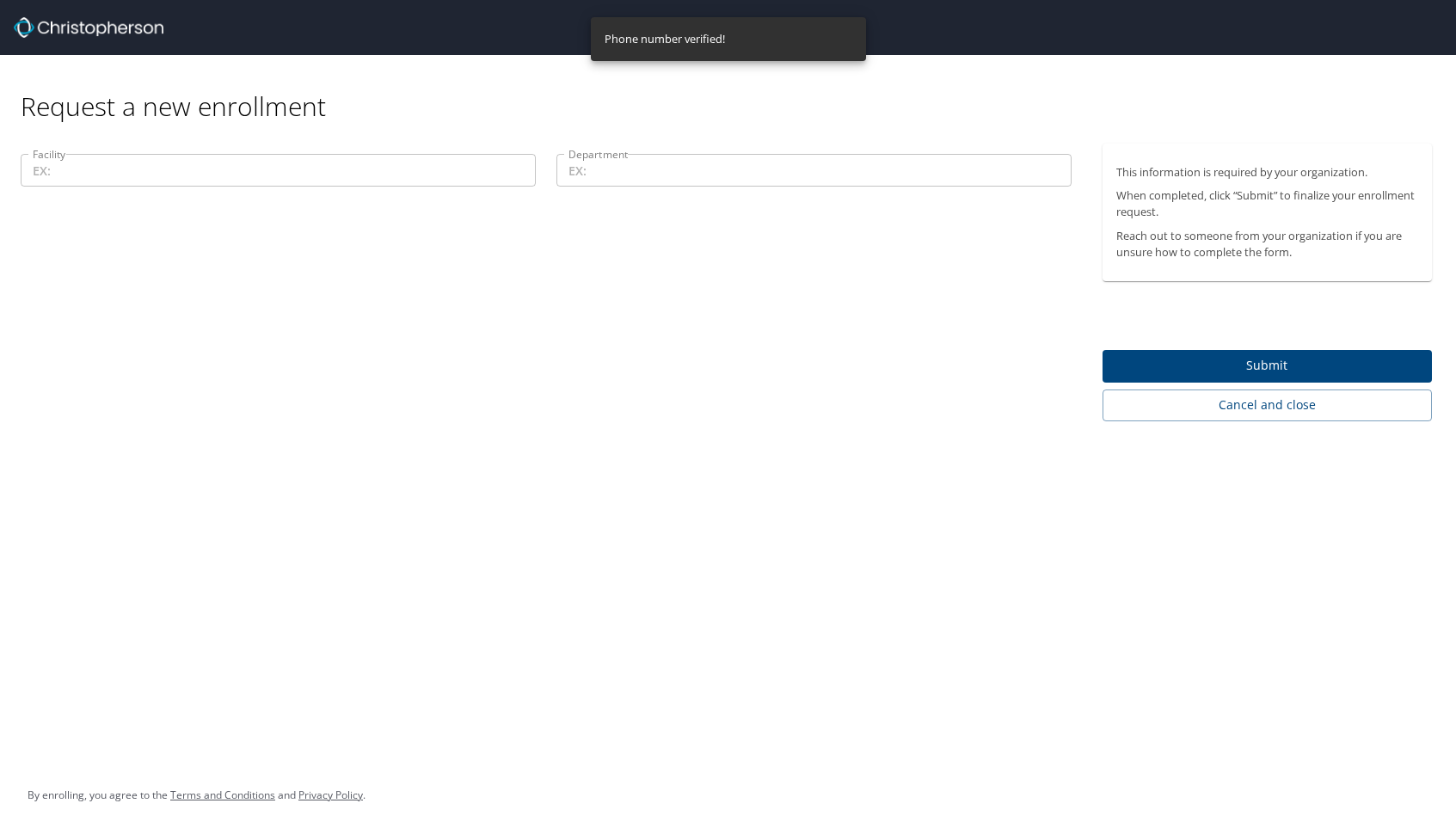
click at [259, 164] on input "Facility" at bounding box center [278, 170] width 515 height 32
paste input "11400-44031"
click at [33, 177] on input "11400-44031" at bounding box center [278, 170] width 515 height 32
type input "0011400-44031"
click at [702, 163] on input "Department" at bounding box center [814, 170] width 515 height 32
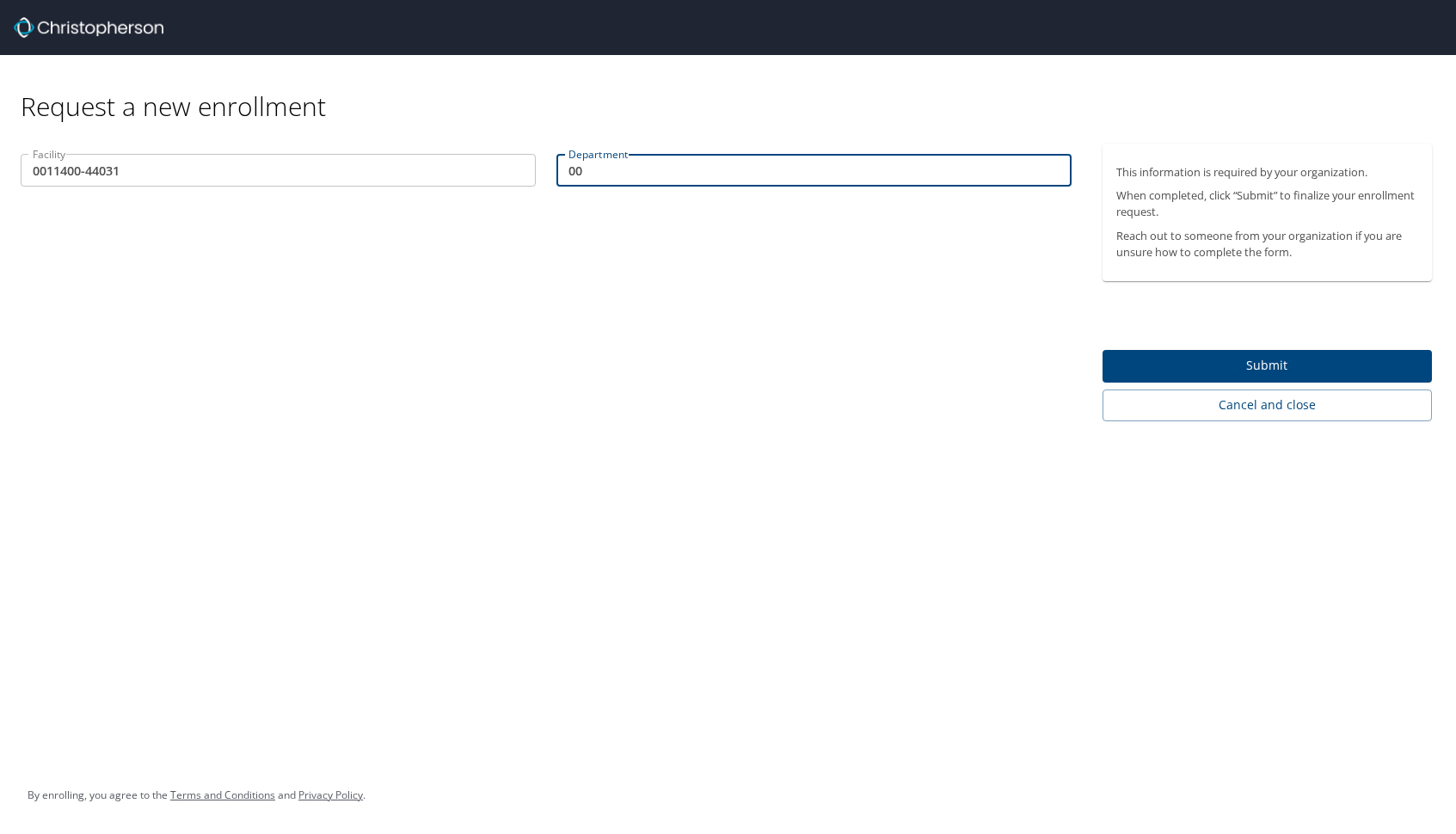
paste input "11400-44031"
type input "0011400-44031"
click at [1199, 357] on span "Submit" at bounding box center [1267, 365] width 302 height 21
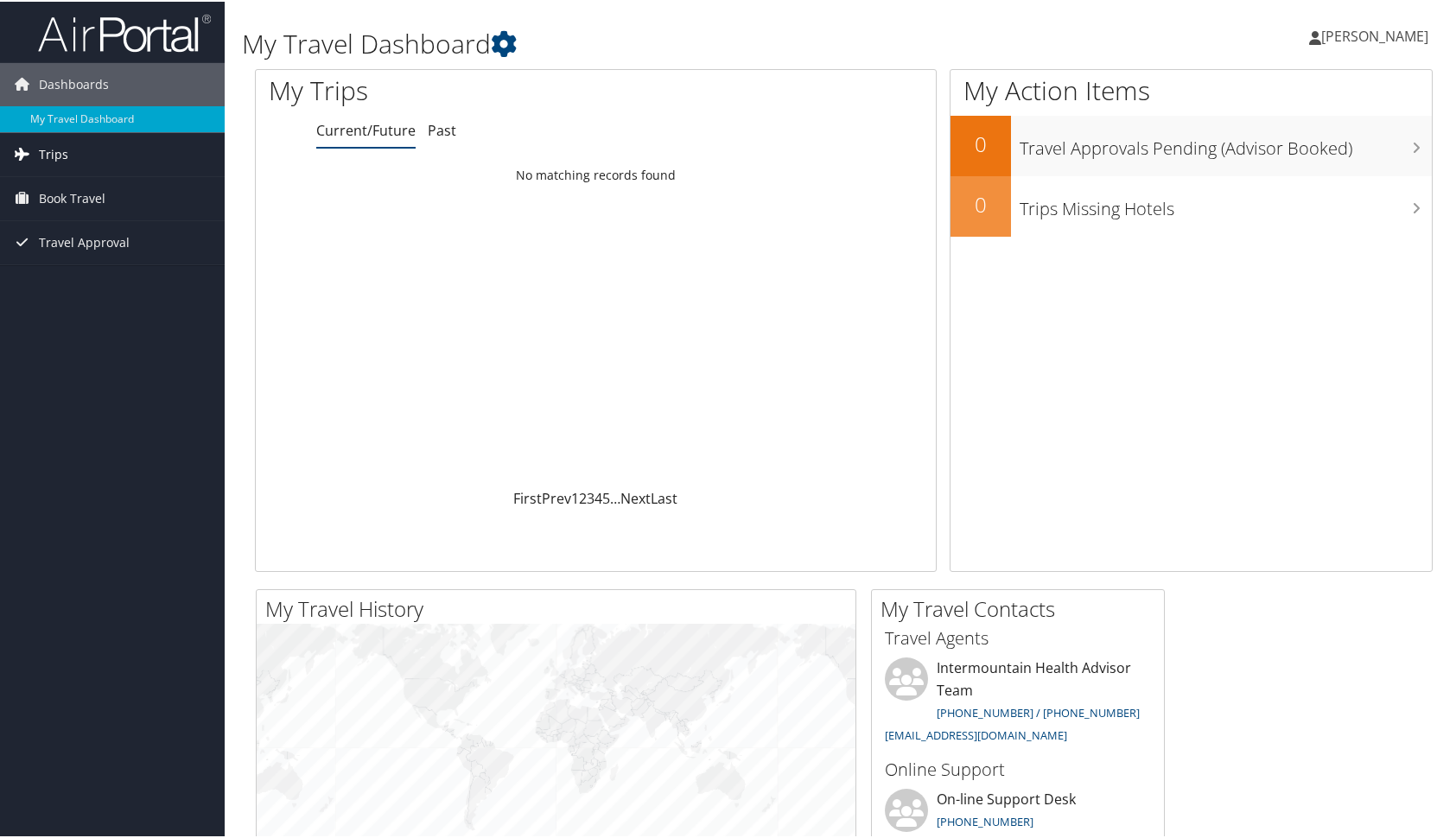
click at [65, 150] on span "Trips" at bounding box center [54, 153] width 30 height 44
click at [73, 260] on span "Book Travel" at bounding box center [72, 274] width 67 height 44
click at [73, 273] on span "Book Travel" at bounding box center [72, 274] width 67 height 44
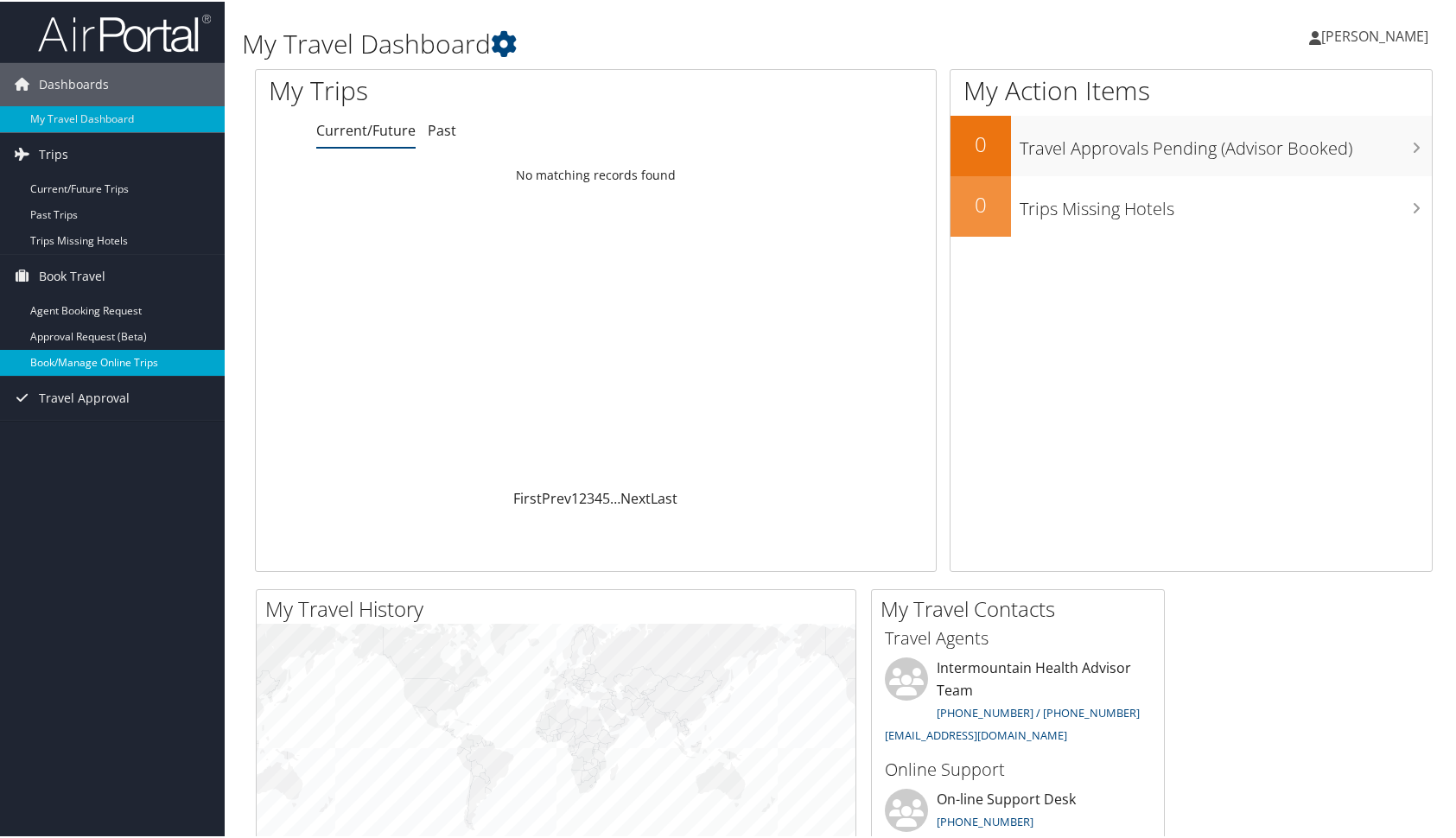
click at [103, 368] on link "Book/Manage Online Trips" at bounding box center [112, 362] width 224 height 26
click at [83, 361] on link "Book/Manage Online Trips" at bounding box center [112, 362] width 224 height 26
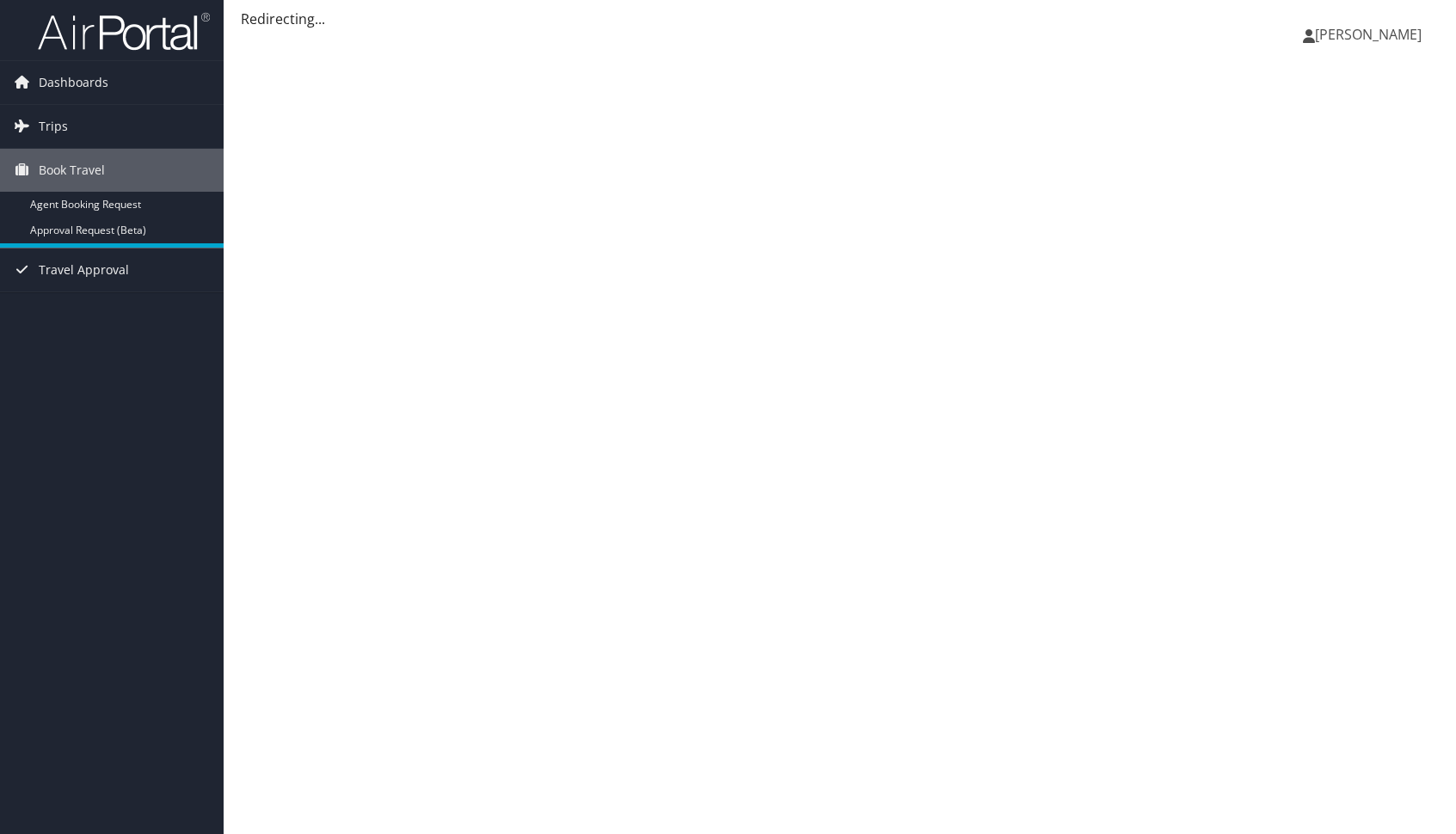
click at [1375, 30] on span "[PERSON_NAME]" at bounding box center [1368, 34] width 107 height 19
